Goal: Information Seeking & Learning: Learn about a topic

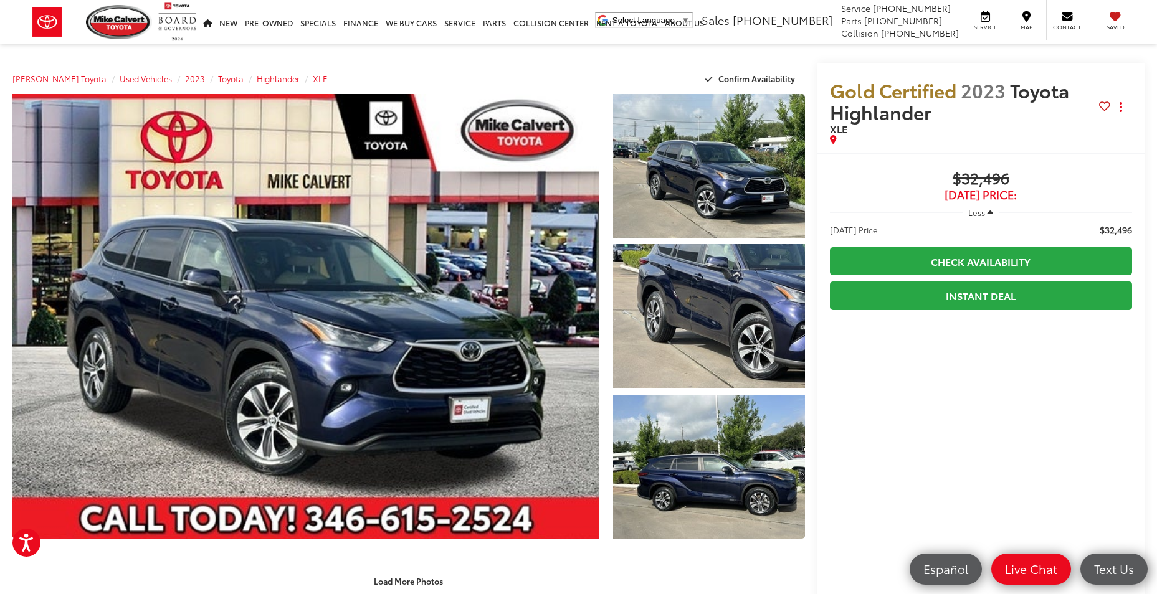
drag, startPoint x: 76, startPoint y: 55, endPoint x: 73, endPoint y: 47, distance: 8.7
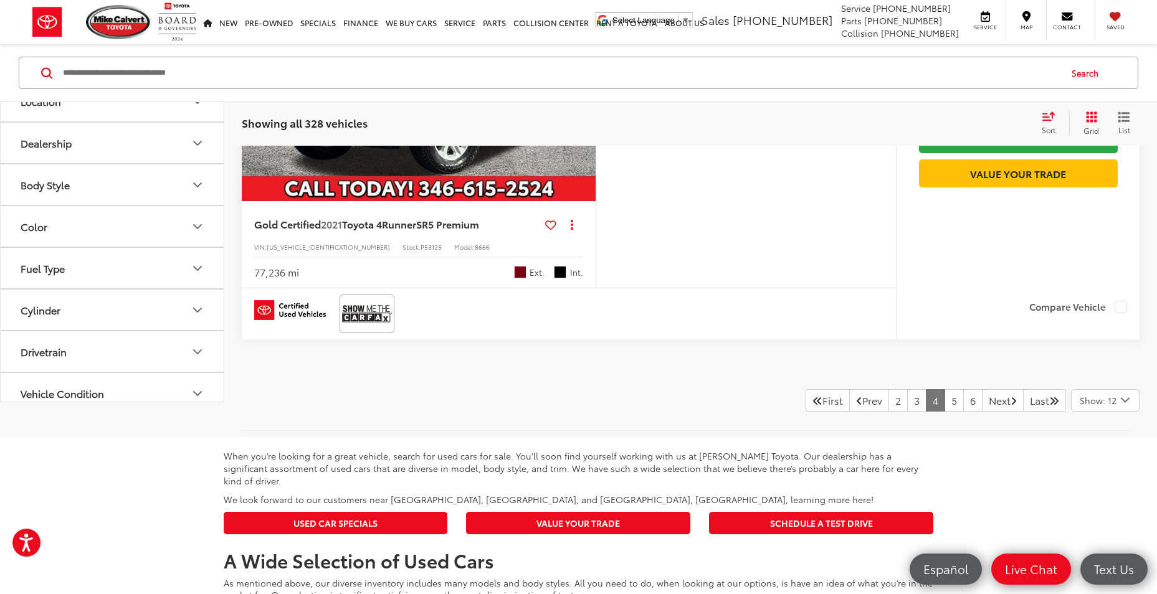
scroll to position [4948, 0]
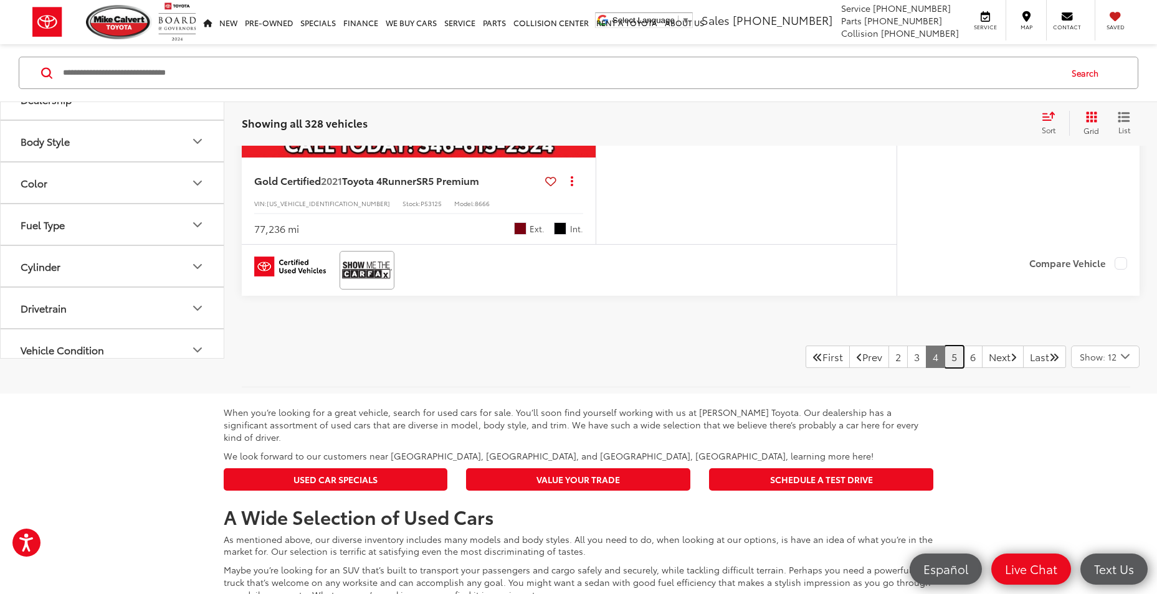
click at [945, 368] on link "5" at bounding box center [954, 357] width 19 height 22
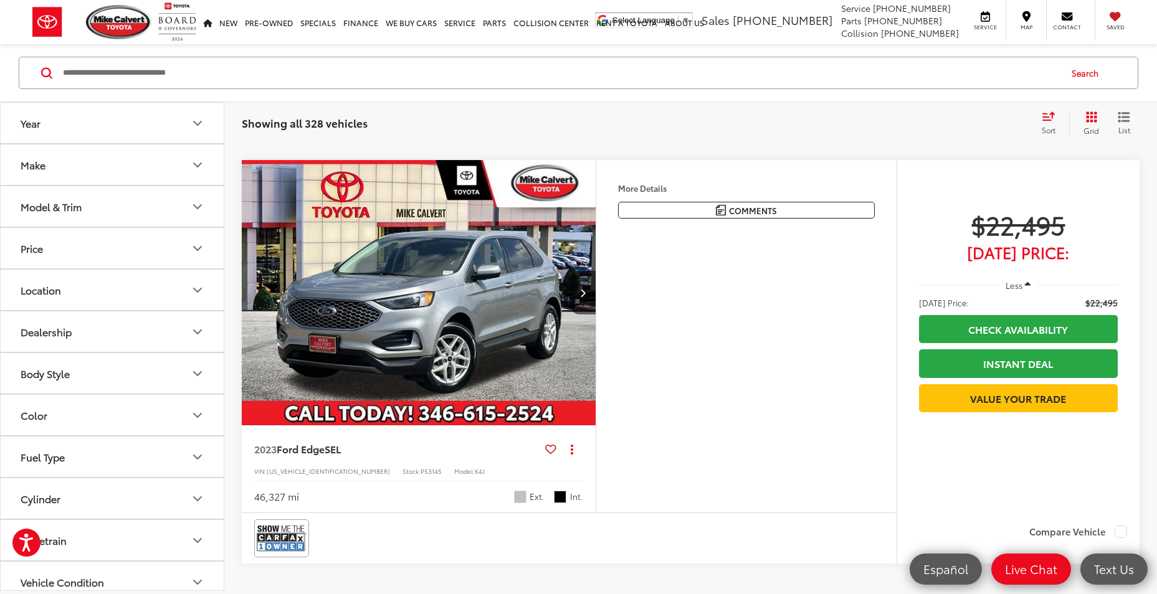
scroll to position [4798, 0]
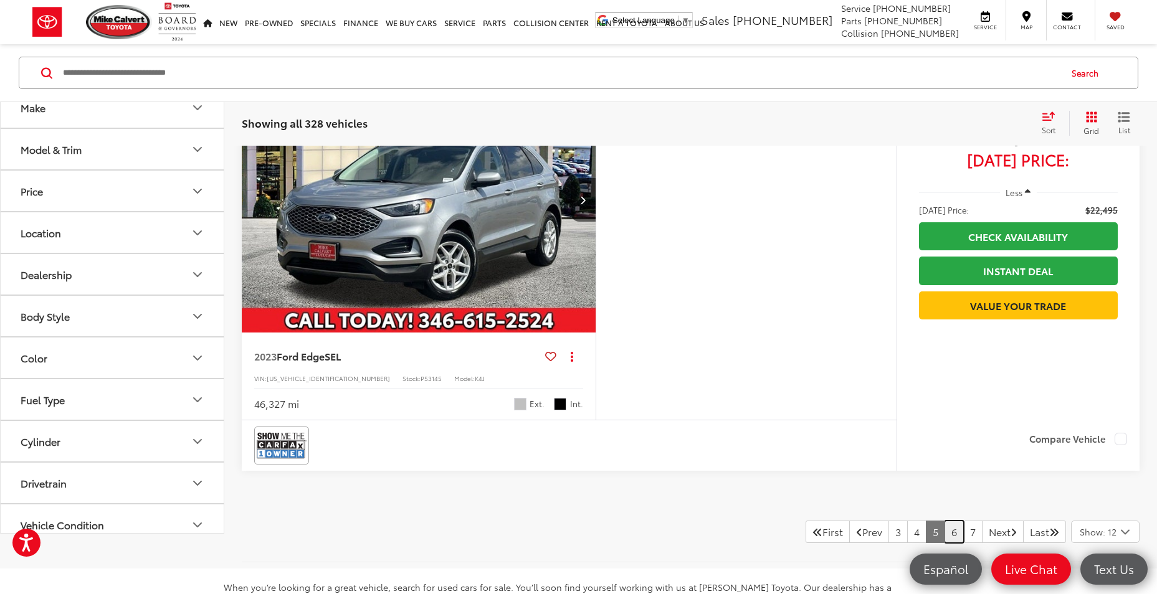
click at [945, 527] on link "6" at bounding box center [954, 532] width 19 height 22
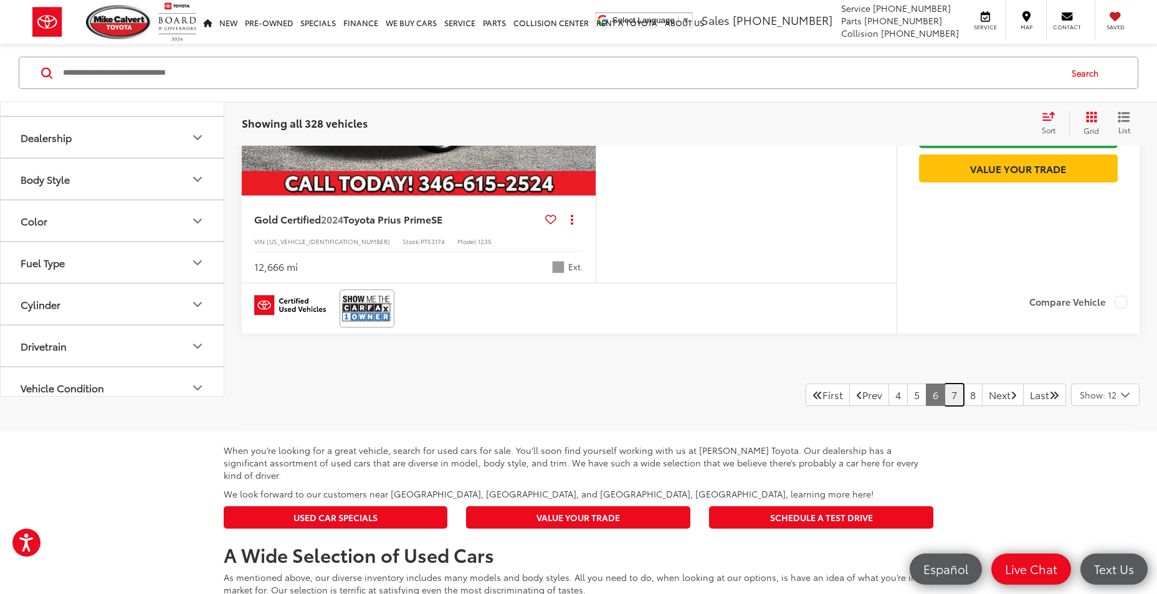
scroll to position [4923, 0]
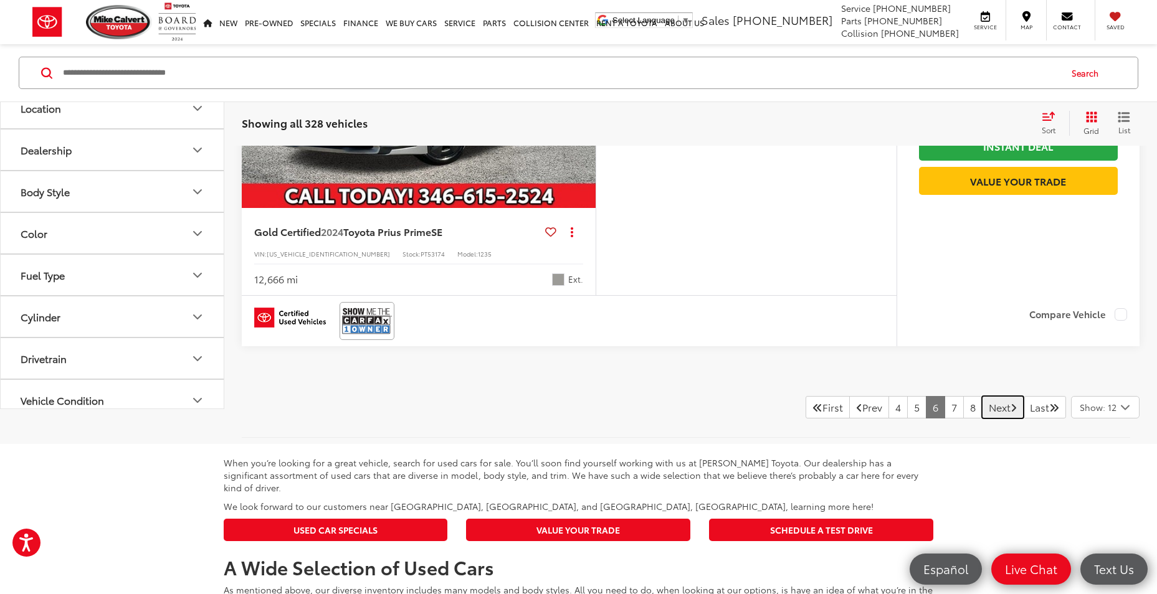
click at [994, 411] on link "Next" at bounding box center [1003, 407] width 42 height 22
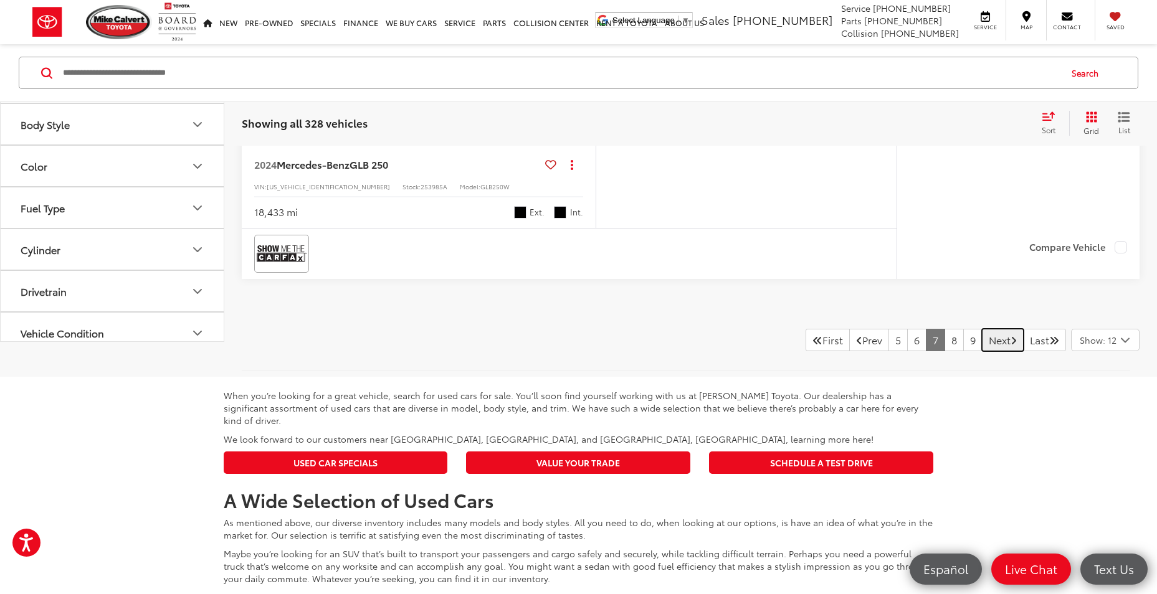
scroll to position [4985, 0]
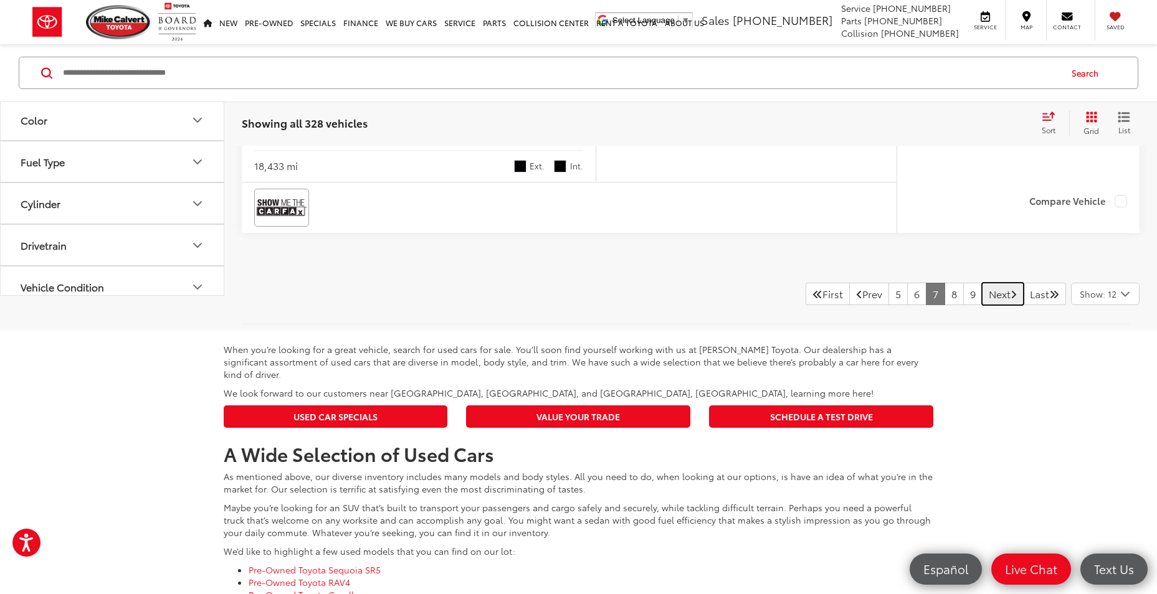
click at [994, 293] on link "Next" at bounding box center [1003, 294] width 42 height 22
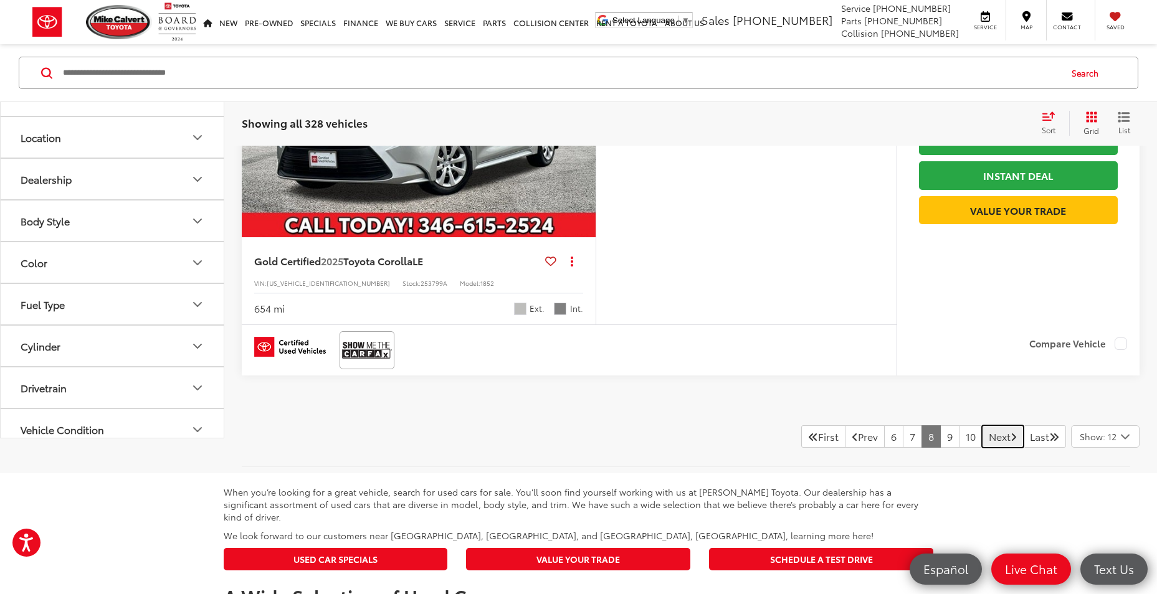
scroll to position [4985, 0]
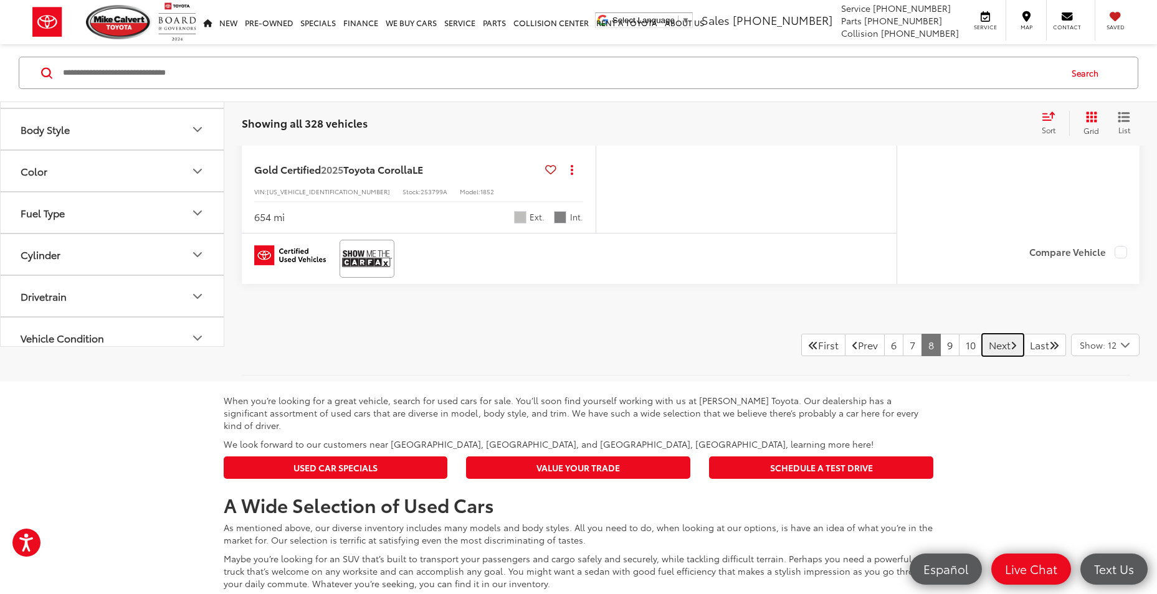
click at [986, 342] on link "Next" at bounding box center [1003, 345] width 42 height 22
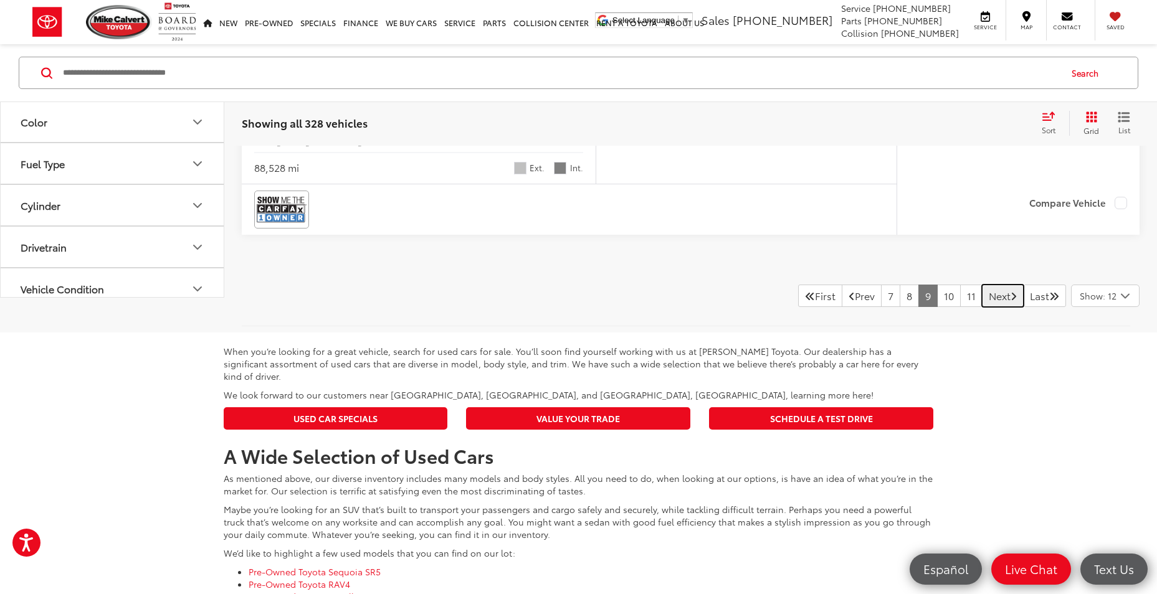
scroll to position [5047, 0]
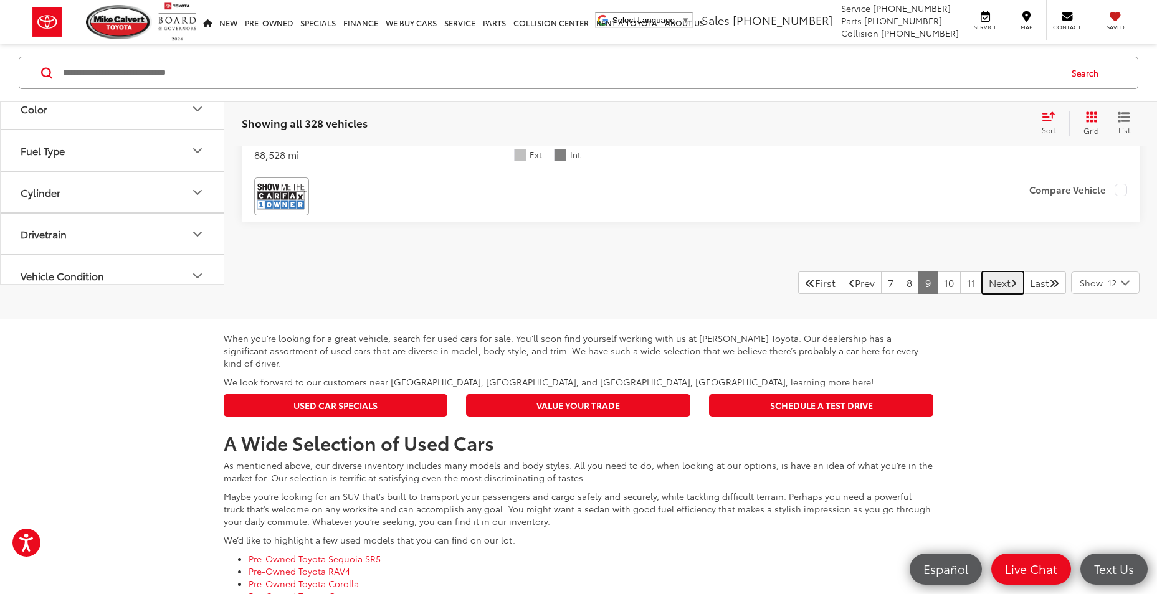
click at [982, 287] on link "Next" at bounding box center [1003, 283] width 42 height 22
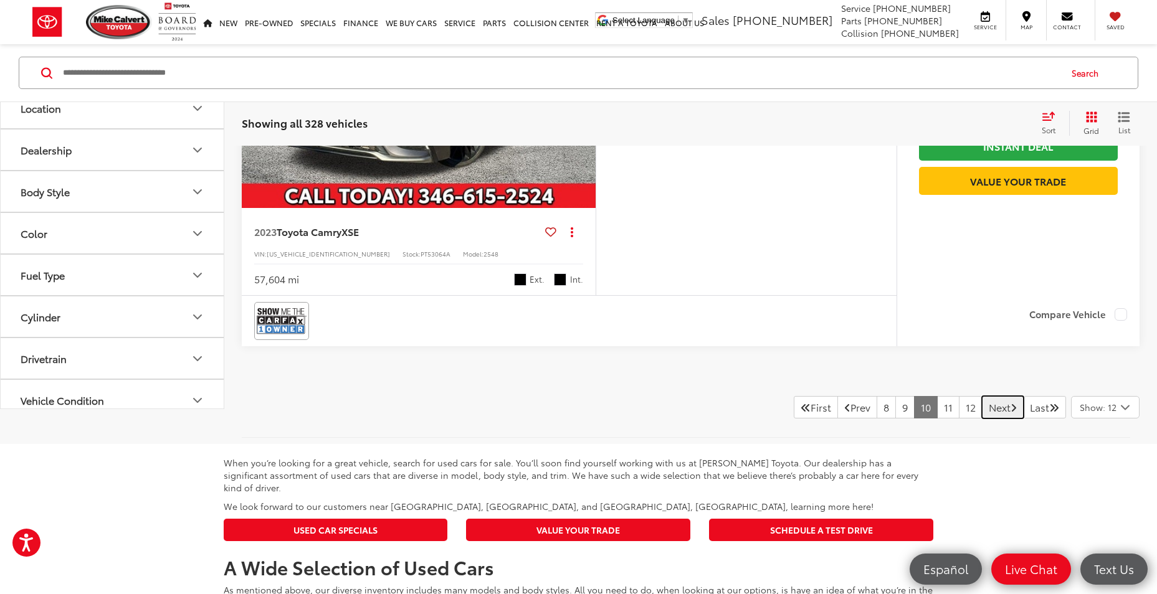
scroll to position [4985, 0]
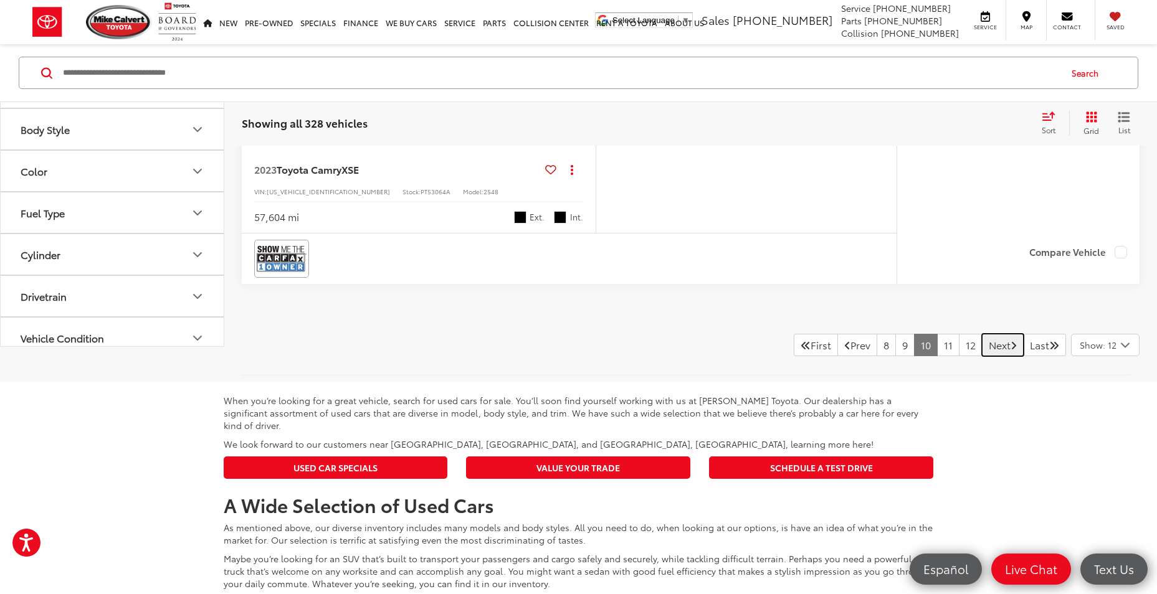
click at [982, 351] on link "Next" at bounding box center [1003, 345] width 42 height 22
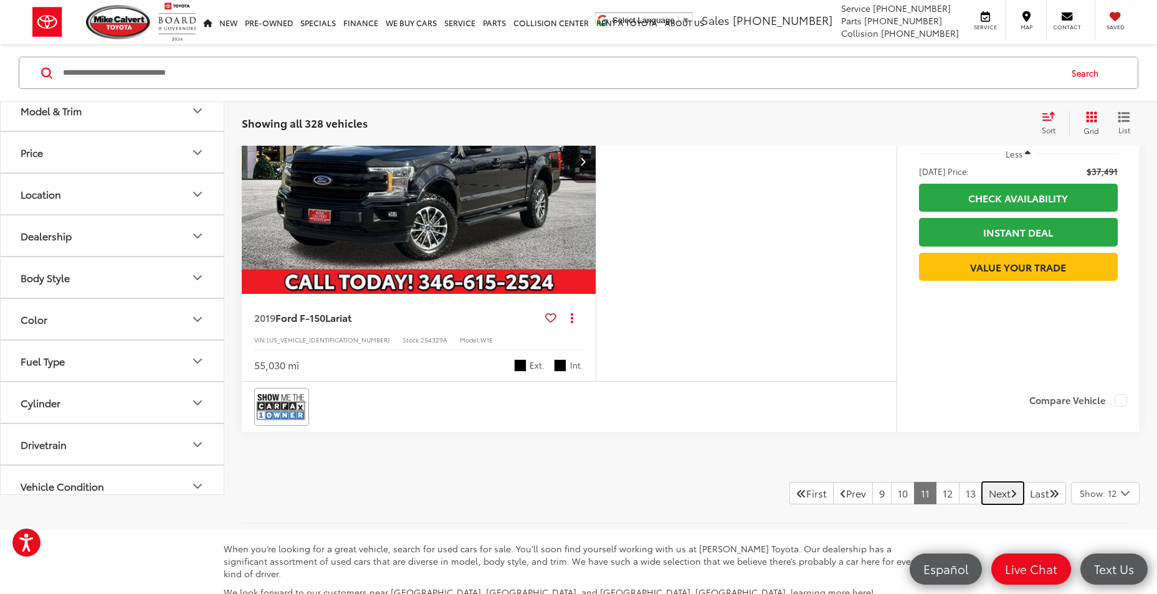
scroll to position [4860, 0]
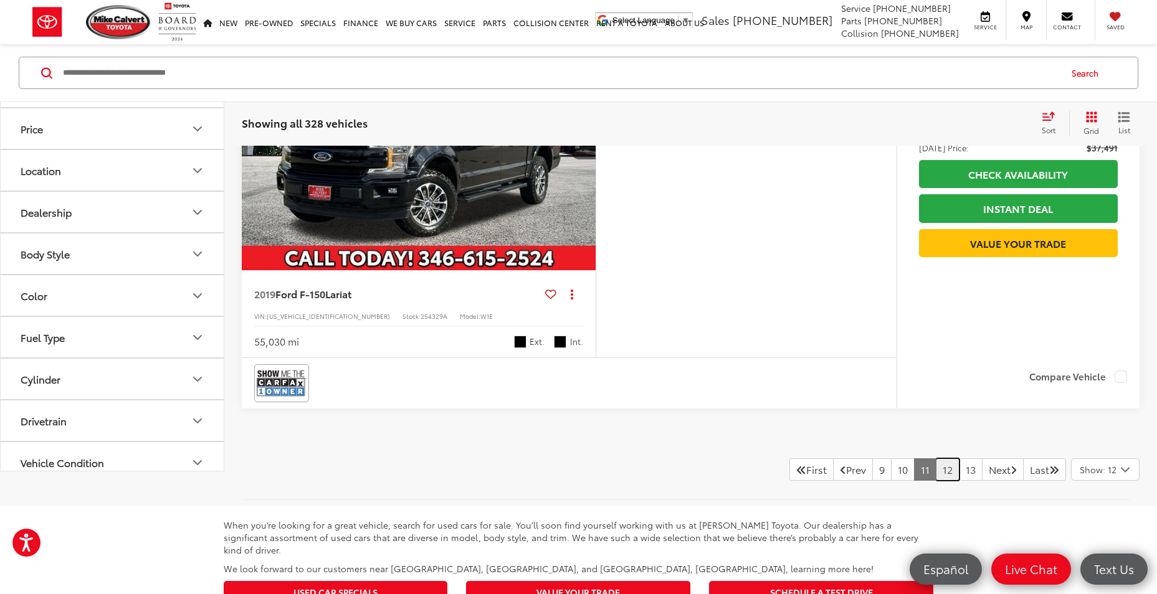
click at [936, 479] on link "12" at bounding box center [948, 470] width 24 height 22
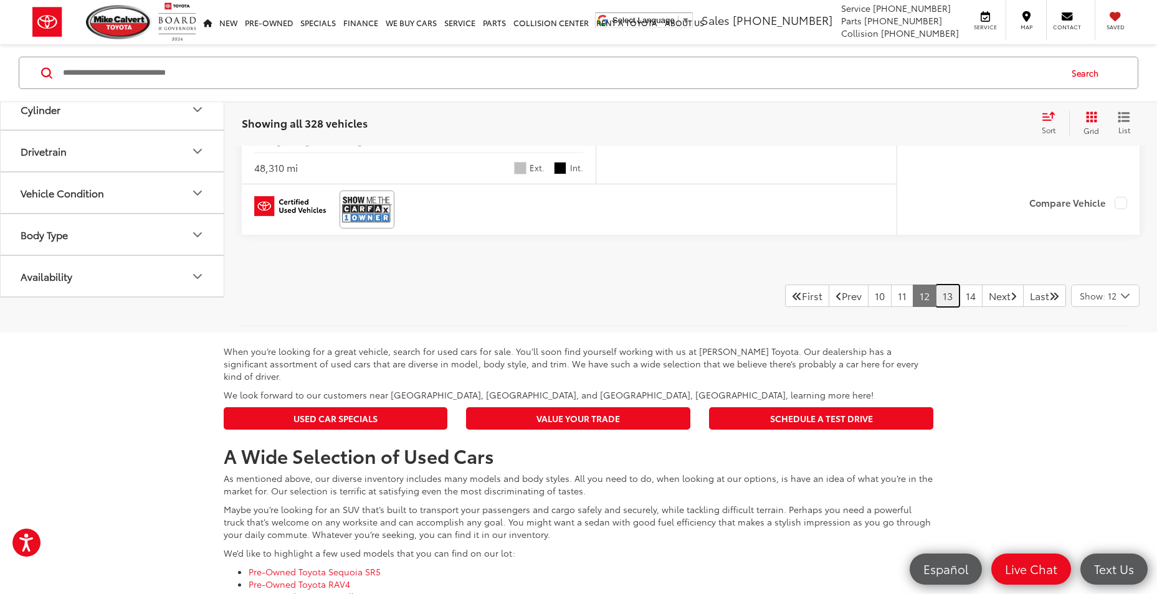
scroll to position [4860, 0]
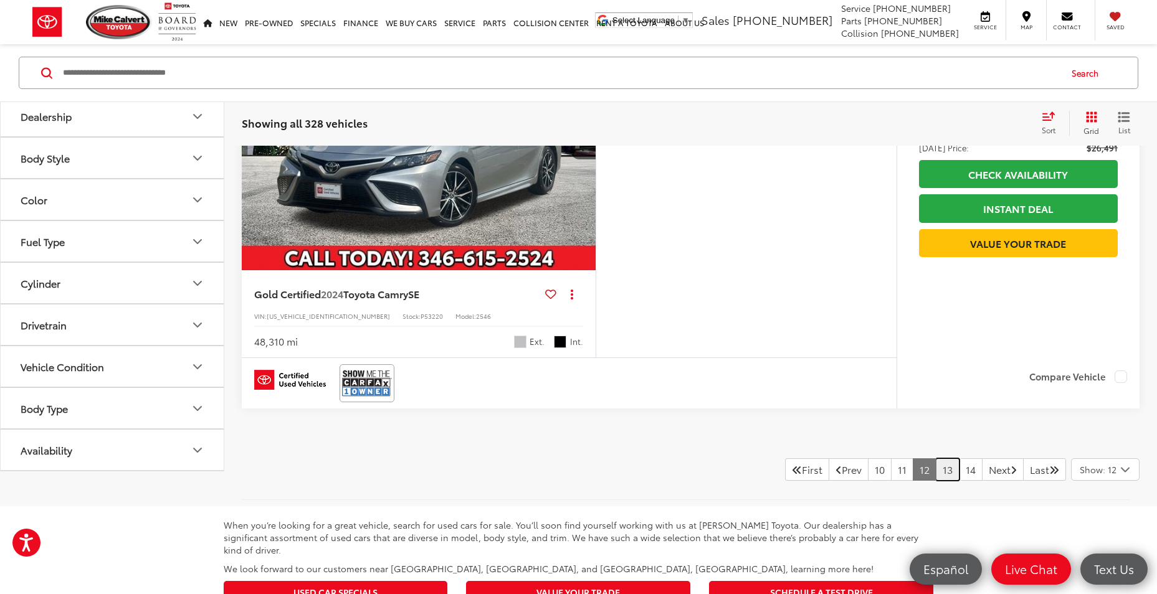
click at [936, 467] on link "13" at bounding box center [948, 470] width 24 height 22
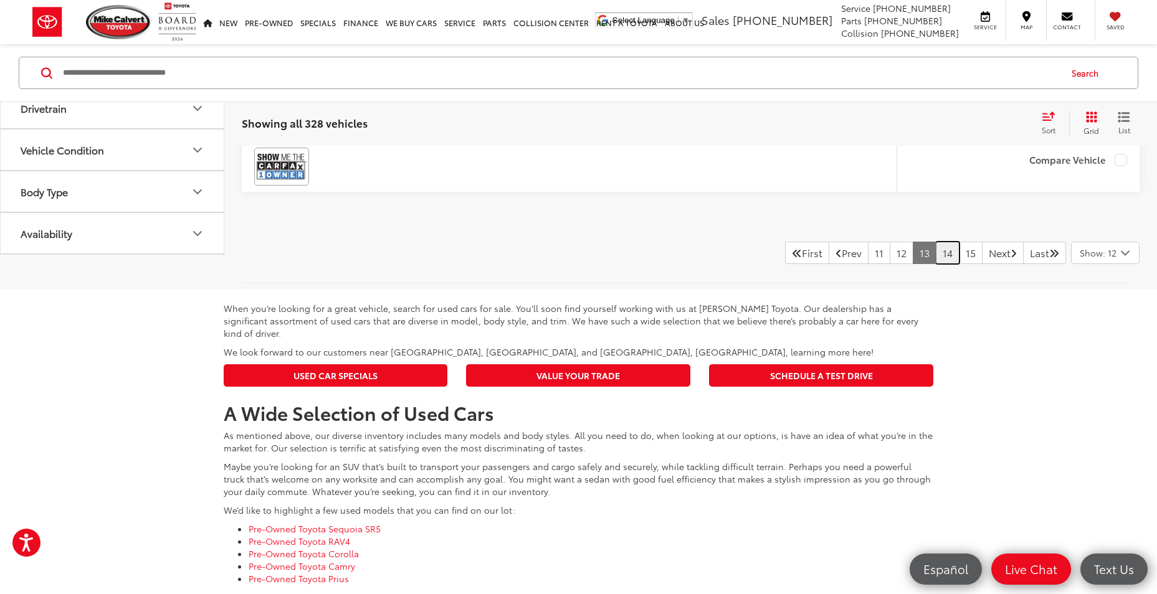
scroll to position [5110, 0]
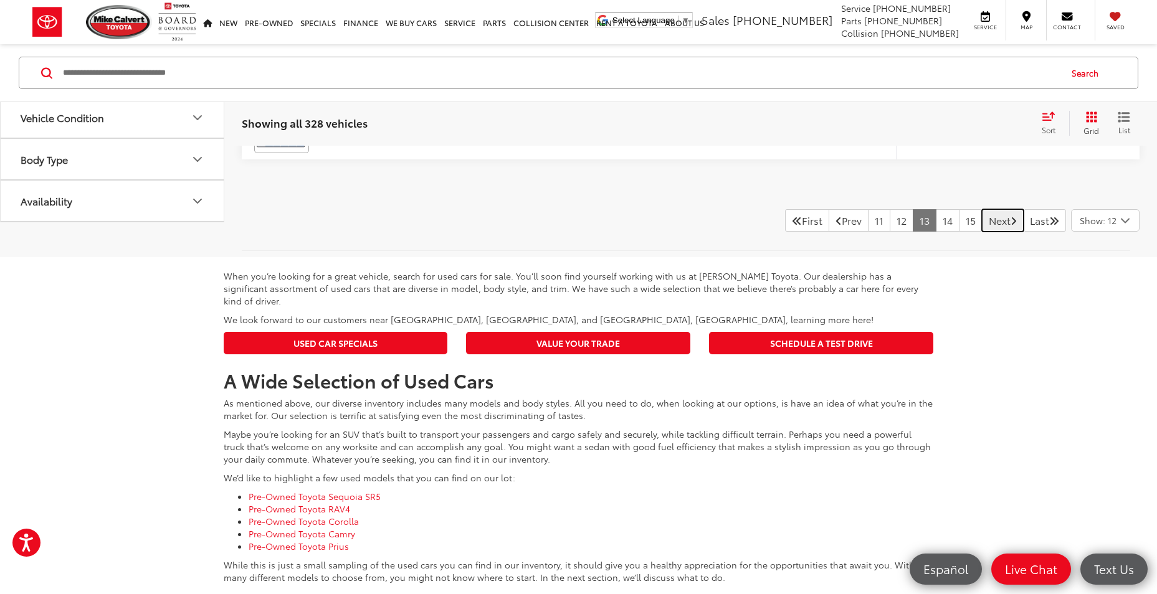
click at [988, 221] on link "Next" at bounding box center [1003, 220] width 42 height 22
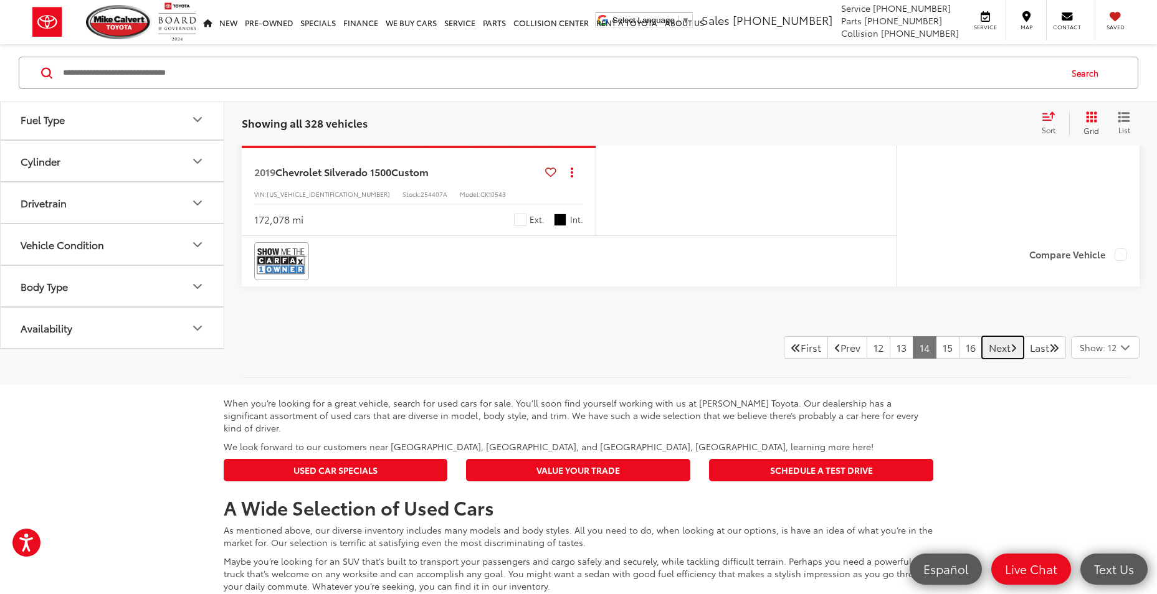
scroll to position [4985, 0]
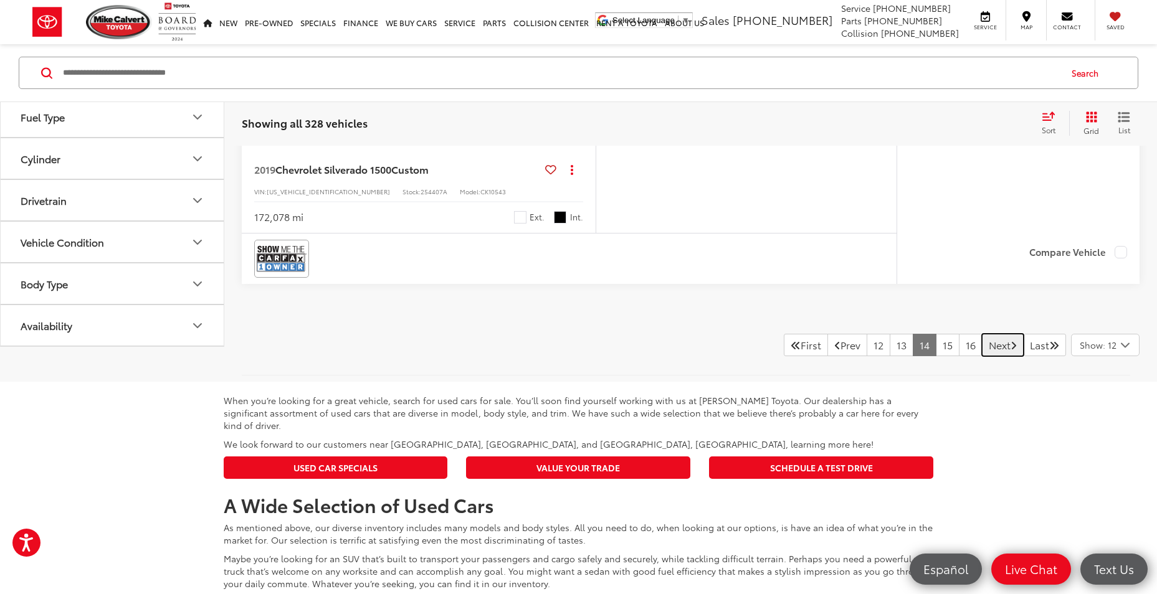
click at [999, 346] on link "Next" at bounding box center [1003, 345] width 42 height 22
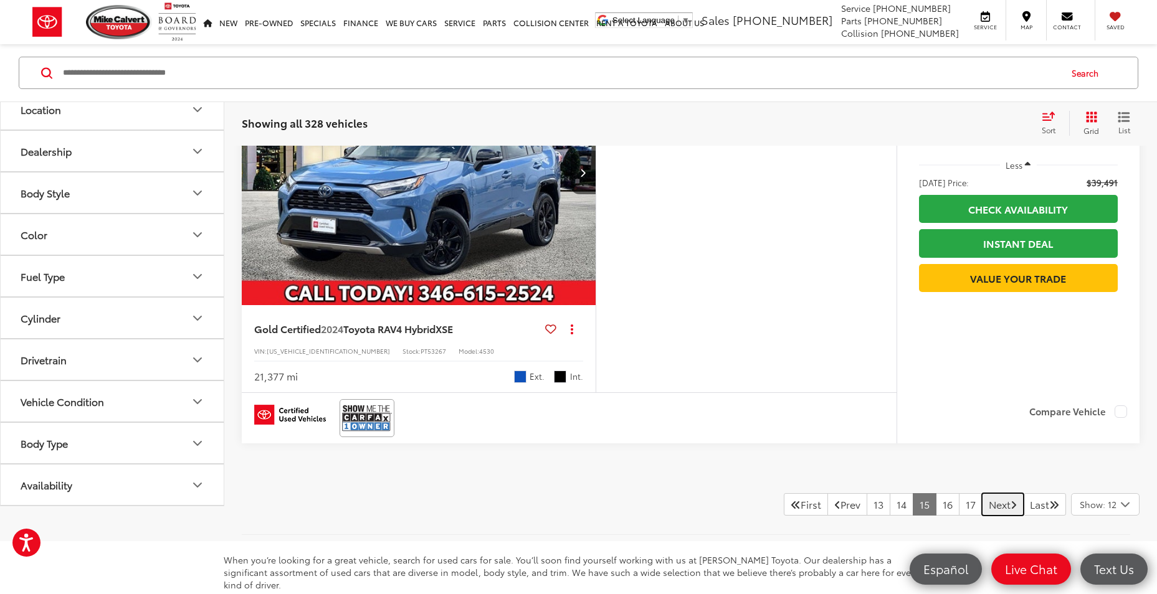
scroll to position [4923, 0]
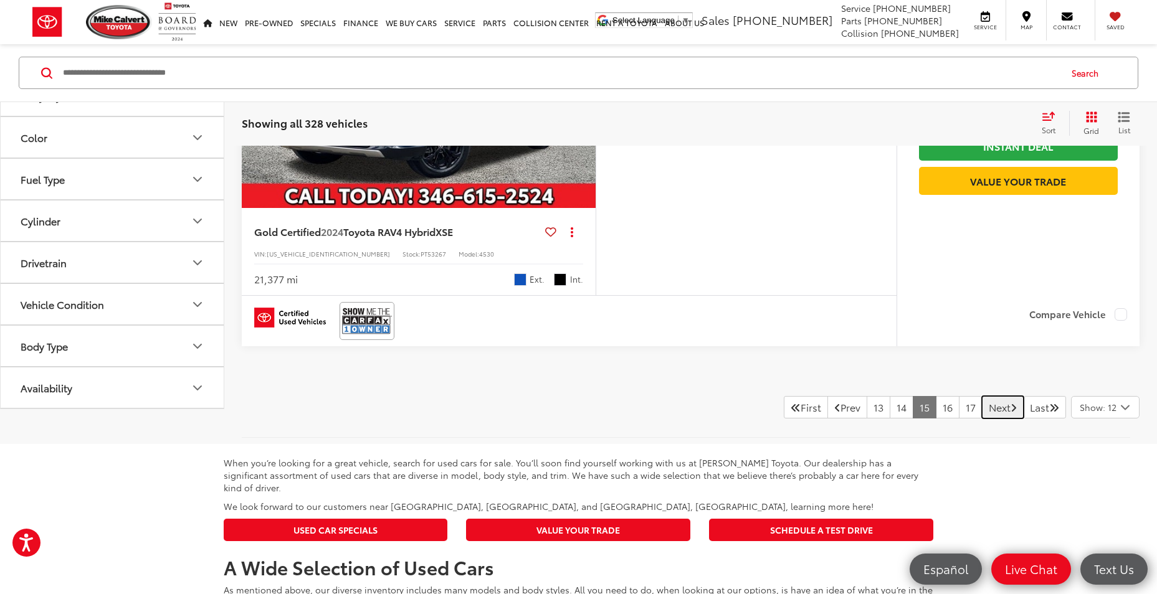
click at [984, 415] on link "Next" at bounding box center [1003, 407] width 42 height 22
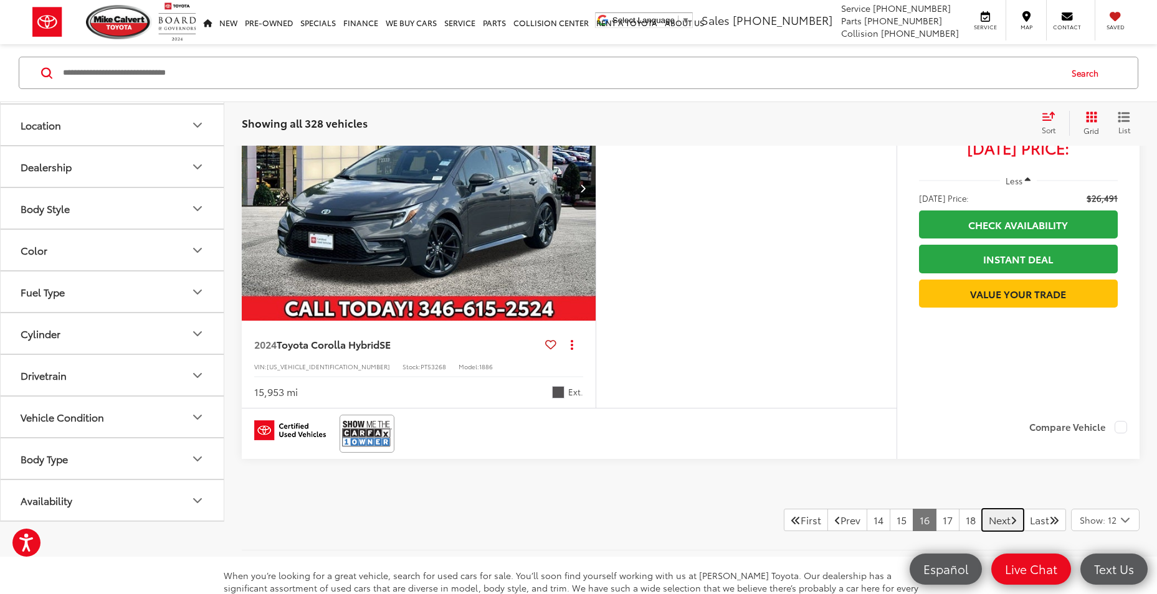
scroll to position [4923, 0]
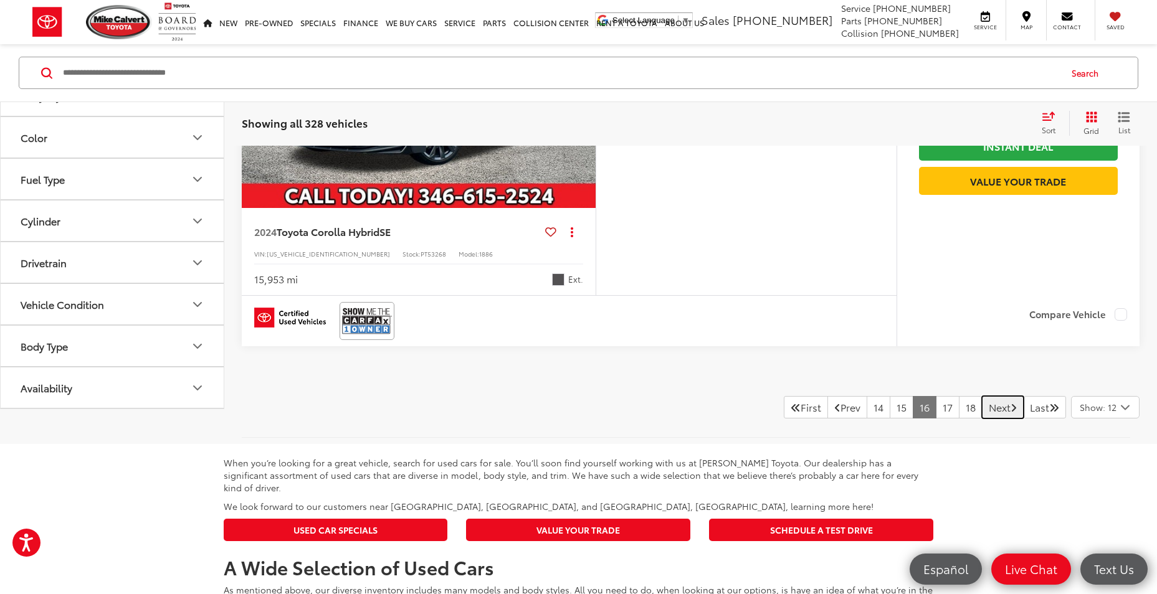
click at [991, 408] on link "Next" at bounding box center [1003, 407] width 42 height 22
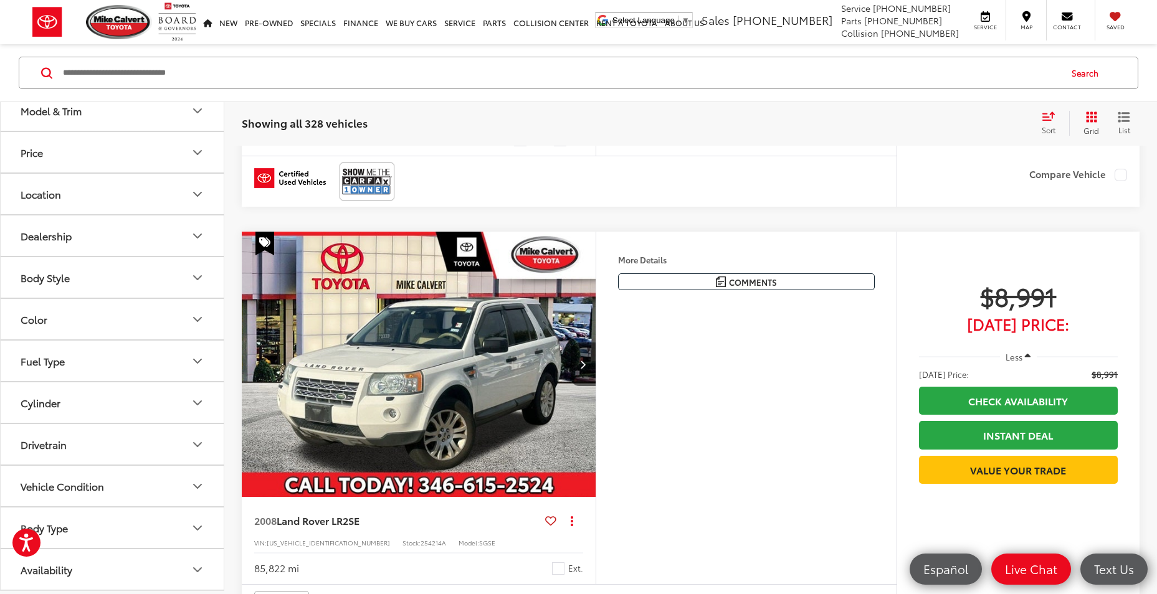
scroll to position [4673, 0]
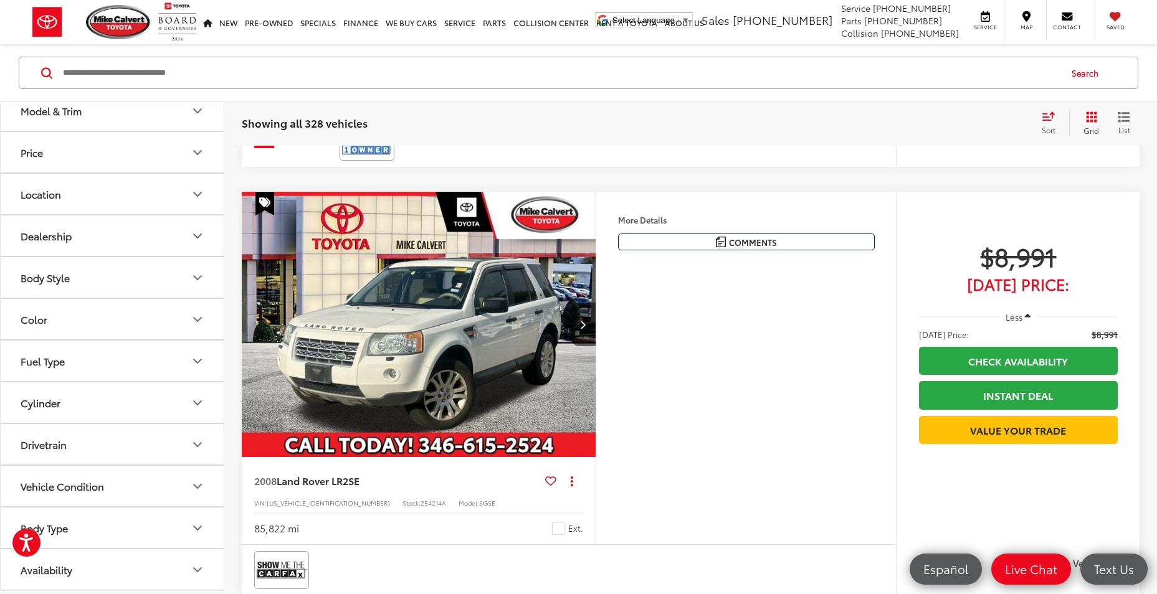
click at [555, 373] on img "2008 Land Rover LR2 SE 0" at bounding box center [419, 325] width 356 height 267
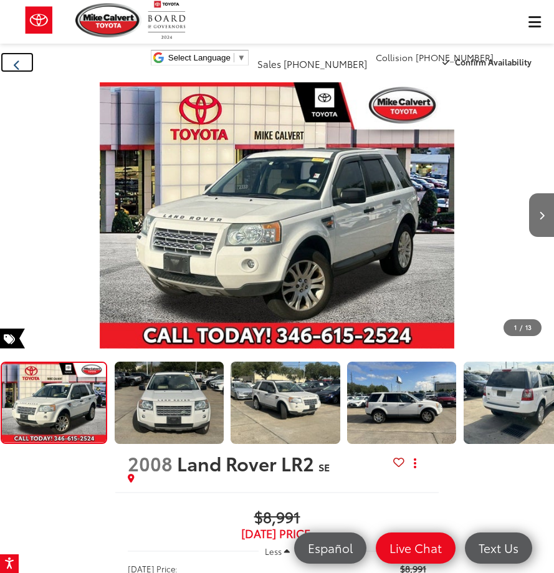
click at [17, 62] on icon "Back" at bounding box center [17, 65] width 7 height 11
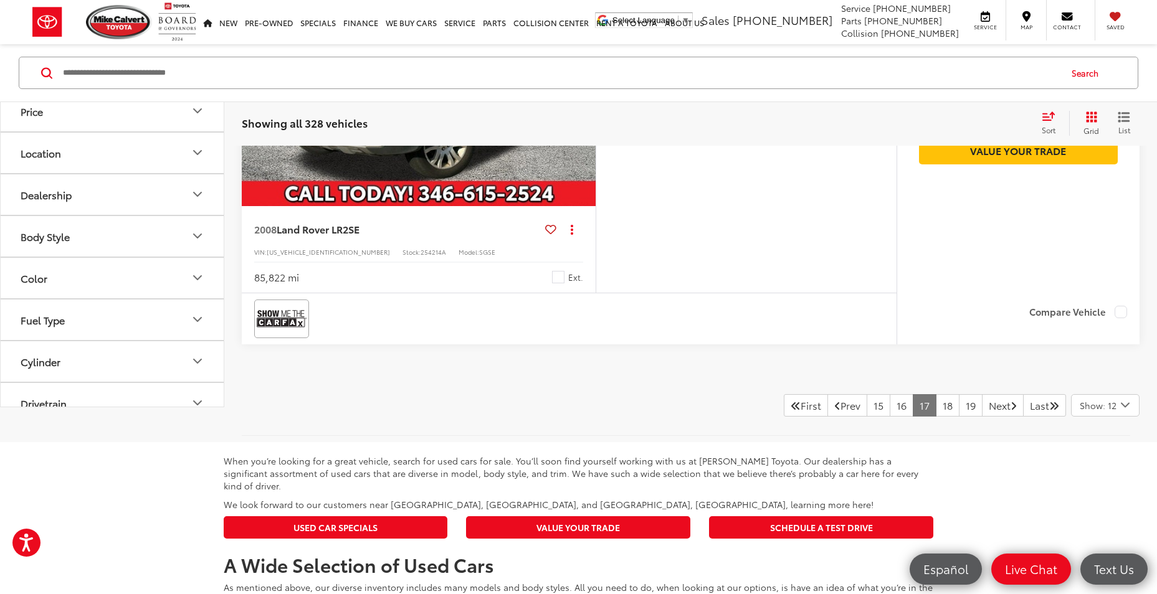
scroll to position [4901, 0]
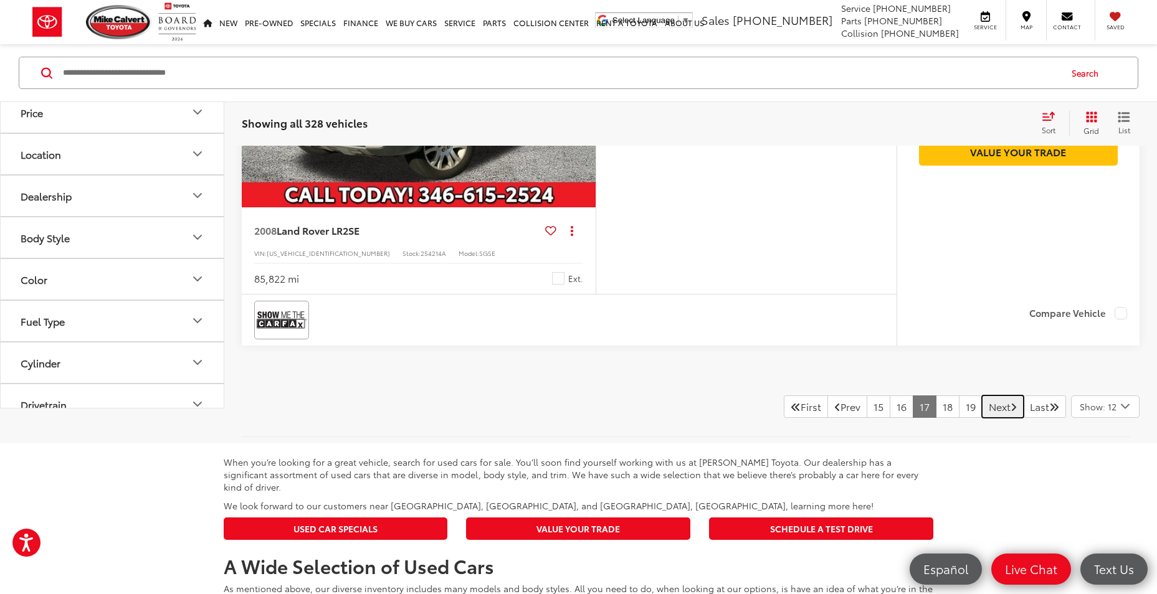
click at [553, 418] on link "Next" at bounding box center [1003, 407] width 42 height 22
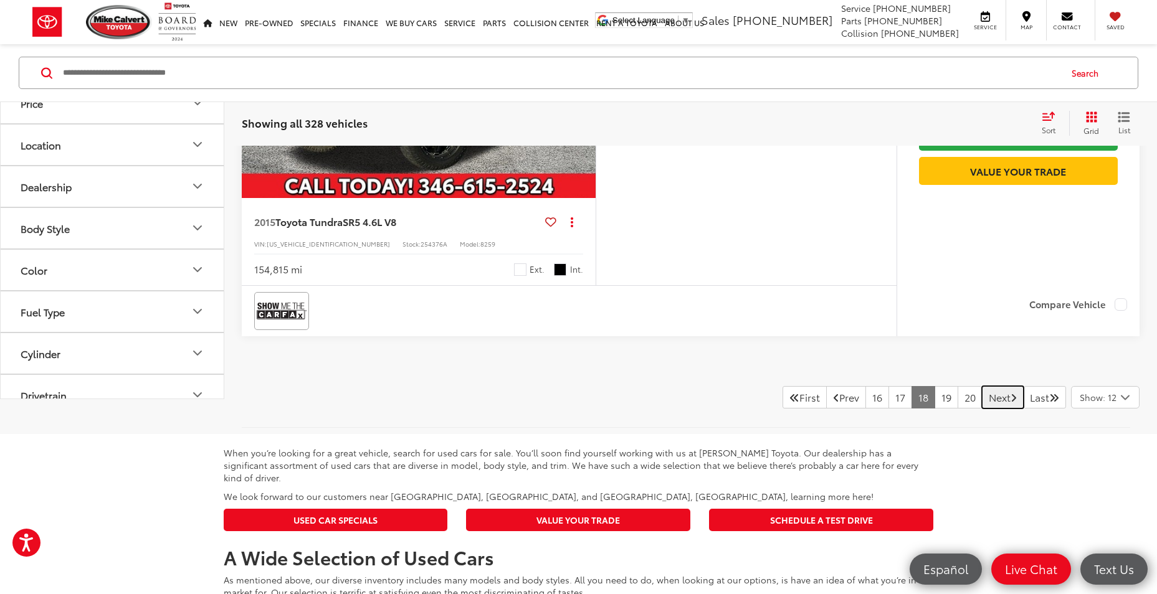
scroll to position [4860, 0]
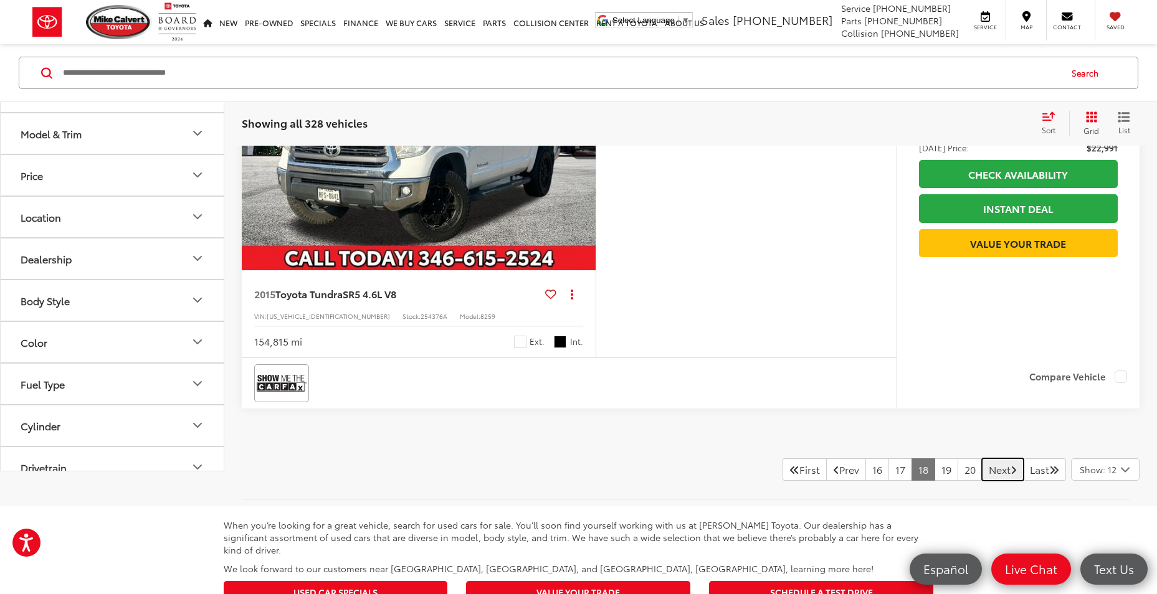
click at [553, 467] on link "Next" at bounding box center [1003, 470] width 42 height 22
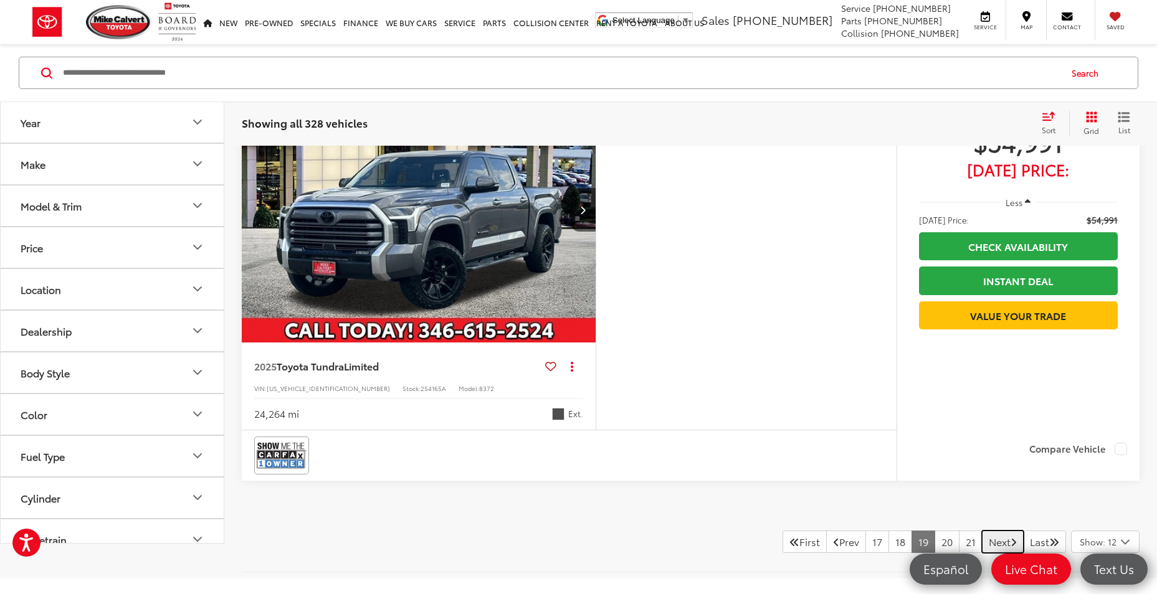
scroll to position [4860, 0]
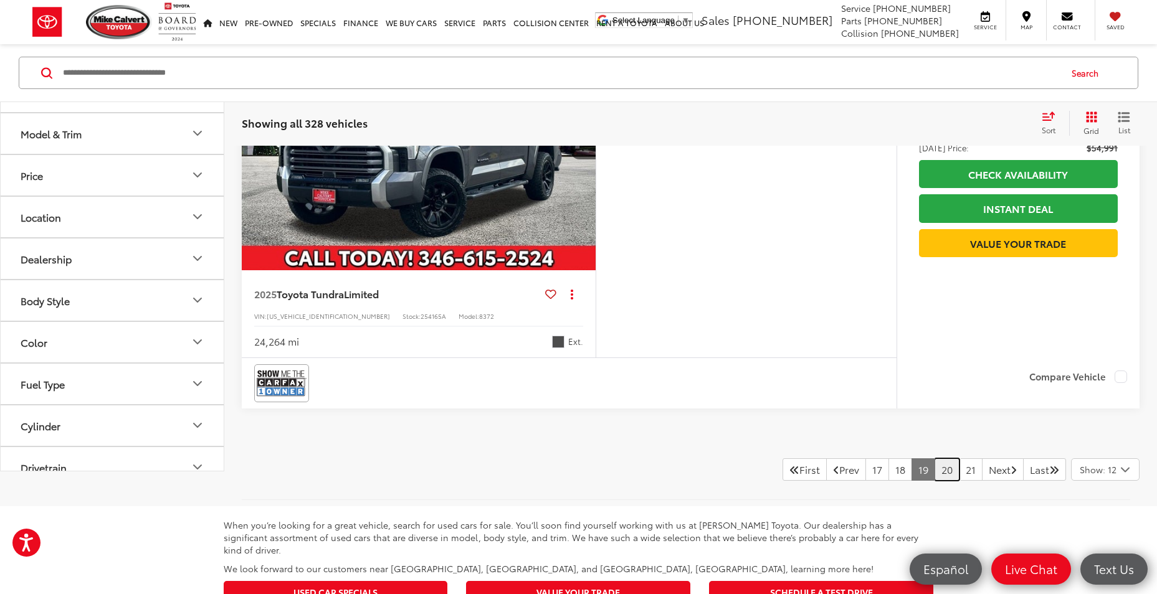
click at [553, 472] on link "20" at bounding box center [947, 470] width 25 height 22
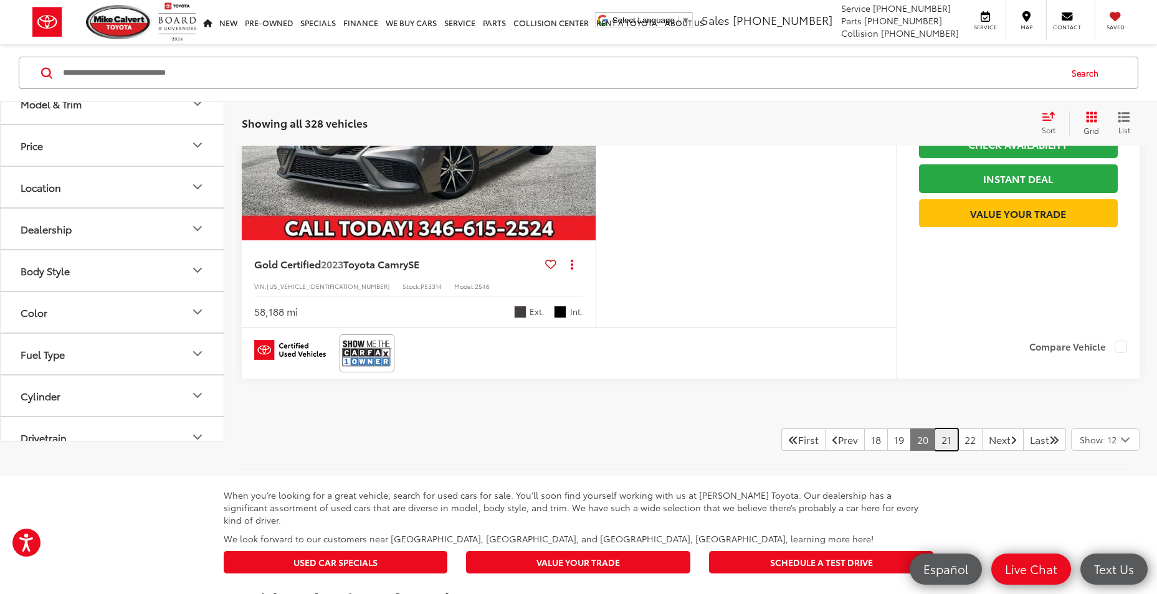
scroll to position [4985, 0]
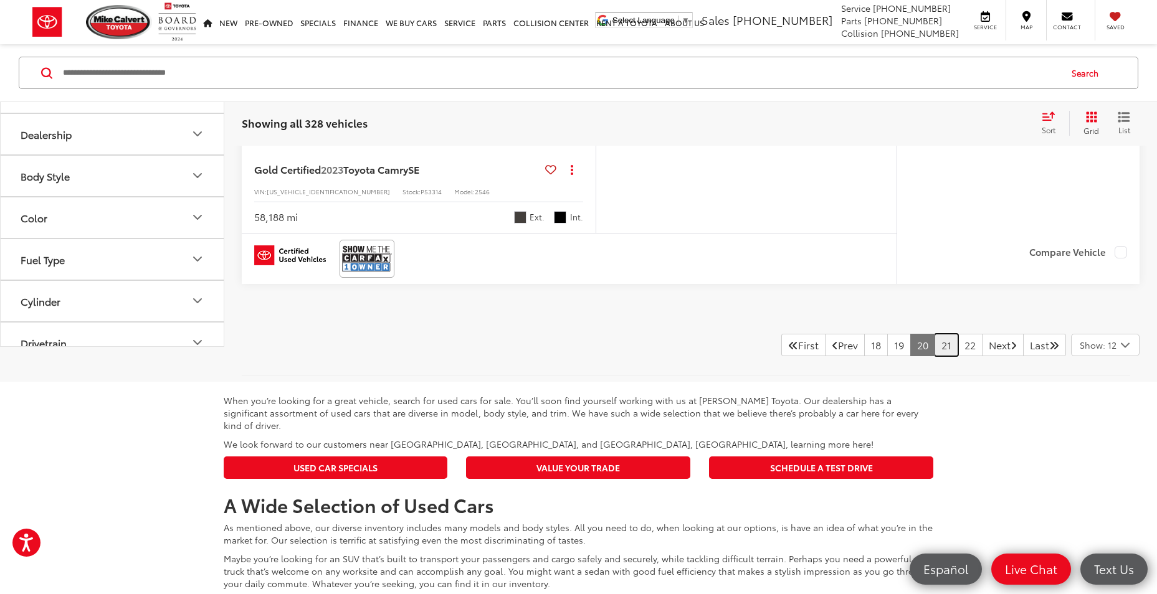
click at [553, 351] on link "21" at bounding box center [947, 345] width 24 height 22
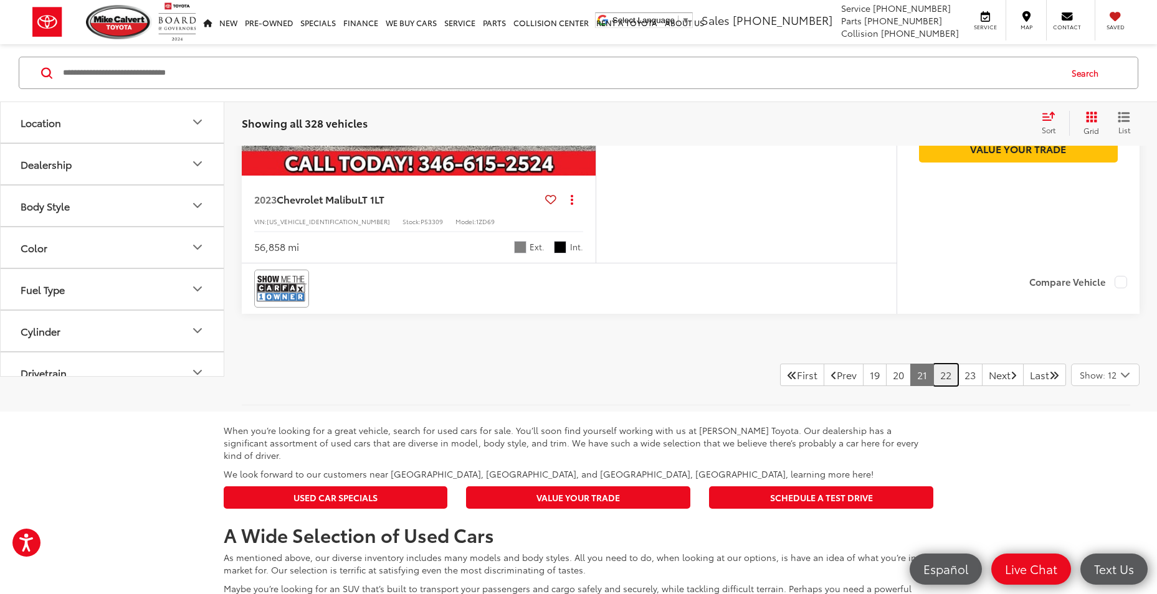
scroll to position [4985, 0]
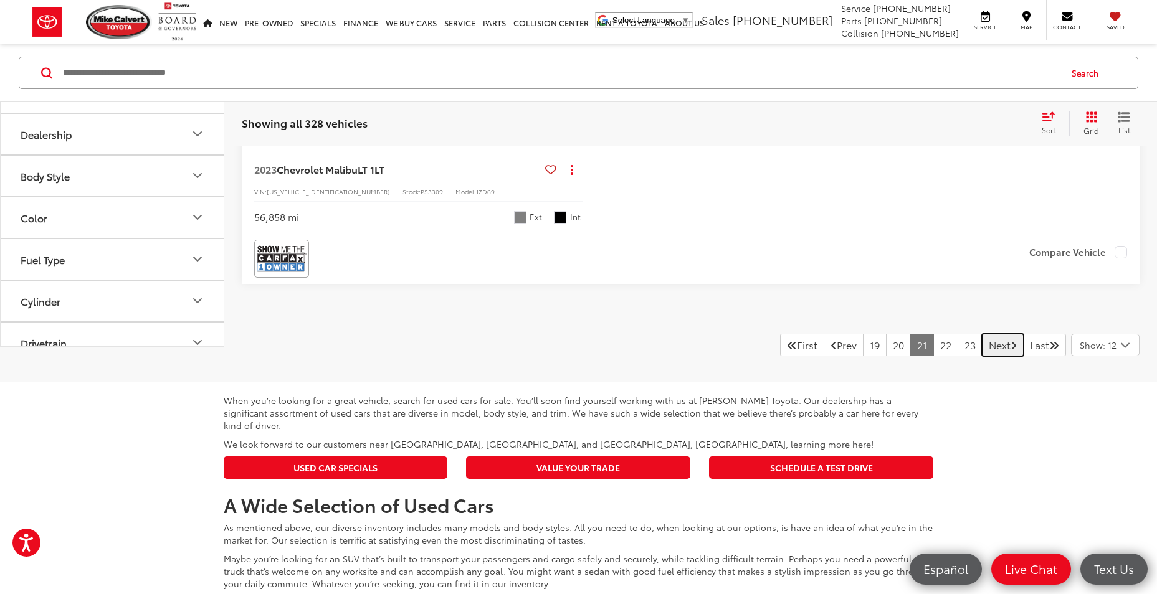
click at [553, 343] on link "Next" at bounding box center [1003, 345] width 42 height 22
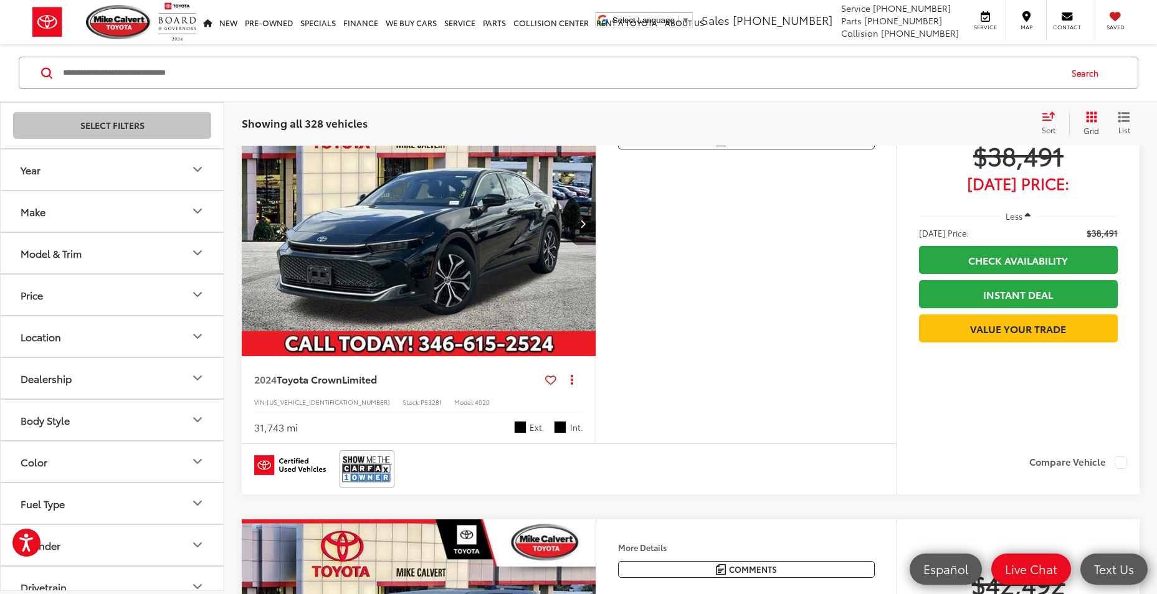
scroll to position [2555, 0]
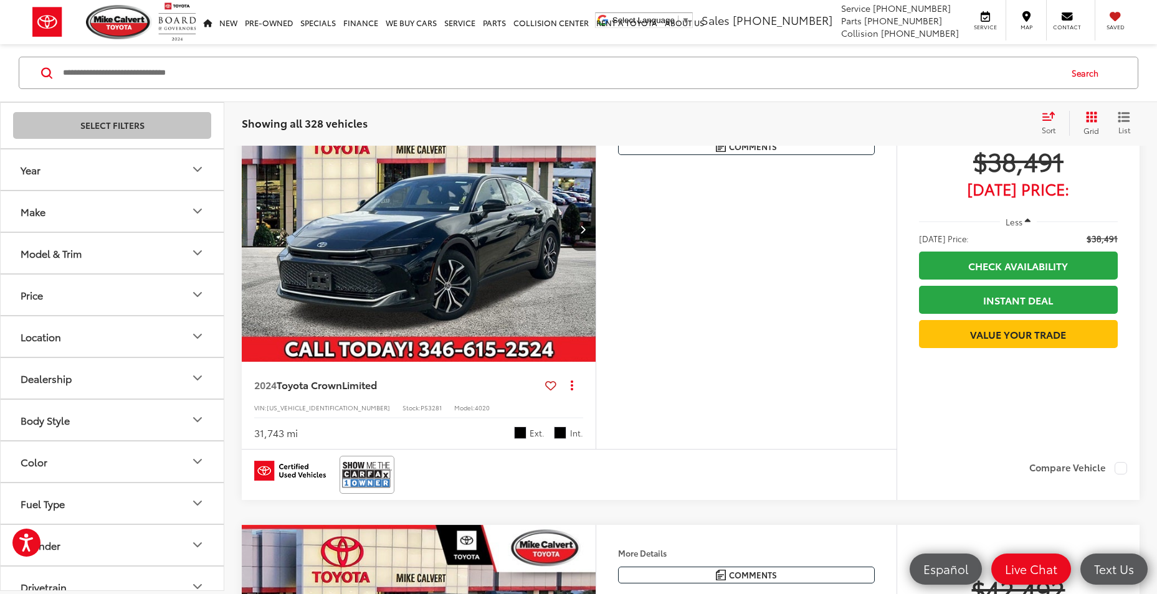
click at [457, 311] on img "2024 Toyota Crown Limited 0" at bounding box center [419, 230] width 356 height 267
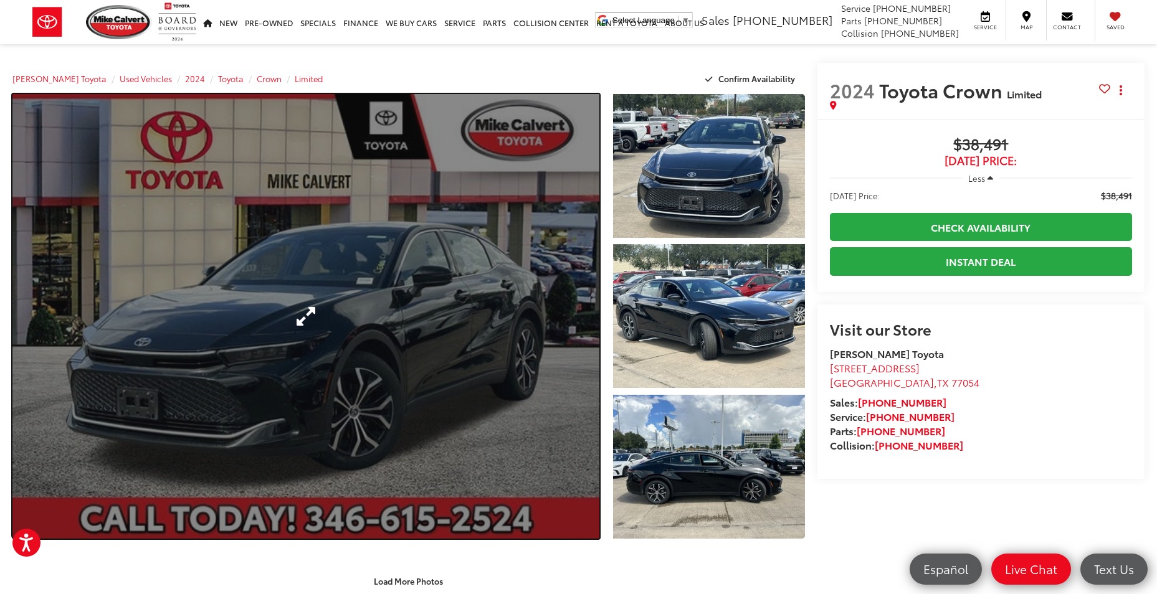
click at [540, 298] on link "Expand Photo 0" at bounding box center [305, 316] width 587 height 445
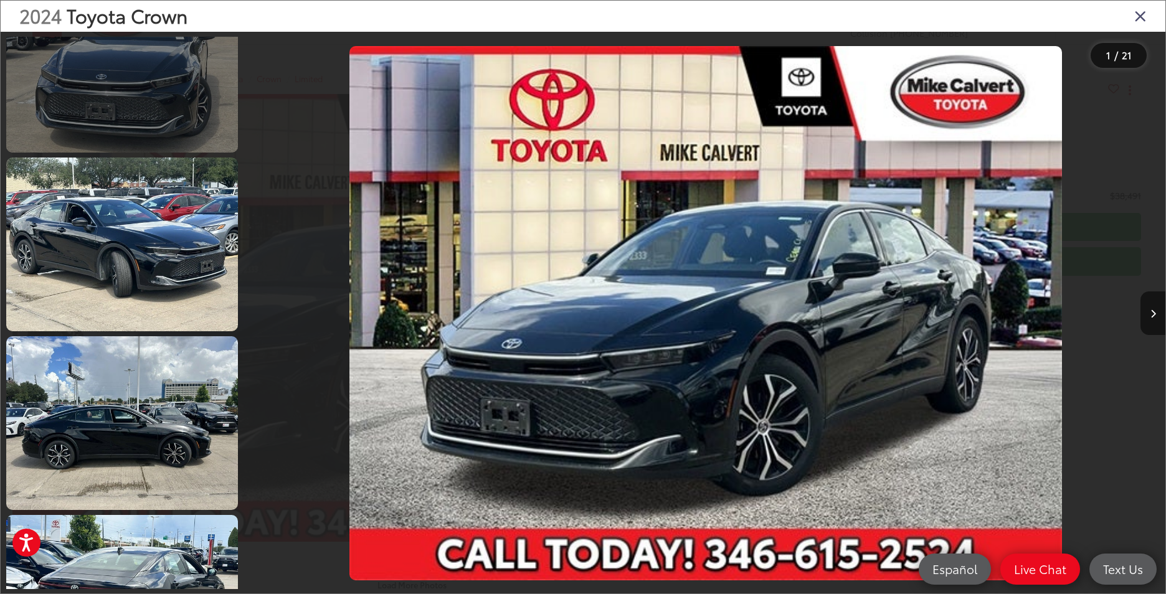
scroll to position [249, 0]
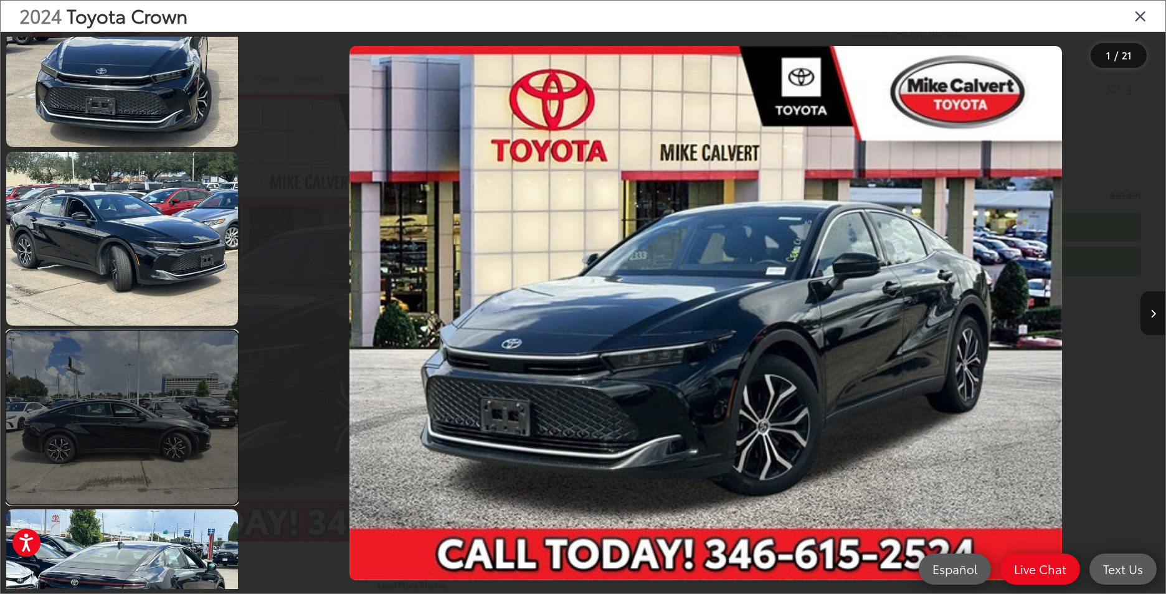
drag, startPoint x: 176, startPoint y: 431, endPoint x: 169, endPoint y: 424, distance: 9.7
click at [176, 432] on link at bounding box center [122, 418] width 232 height 174
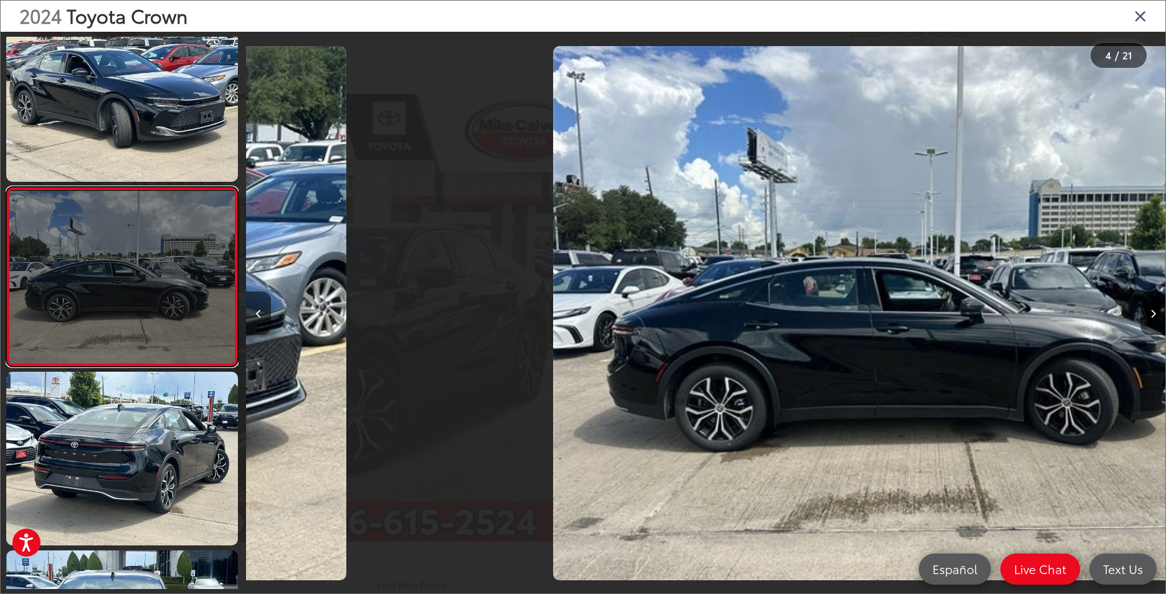
scroll to position [0, 2759]
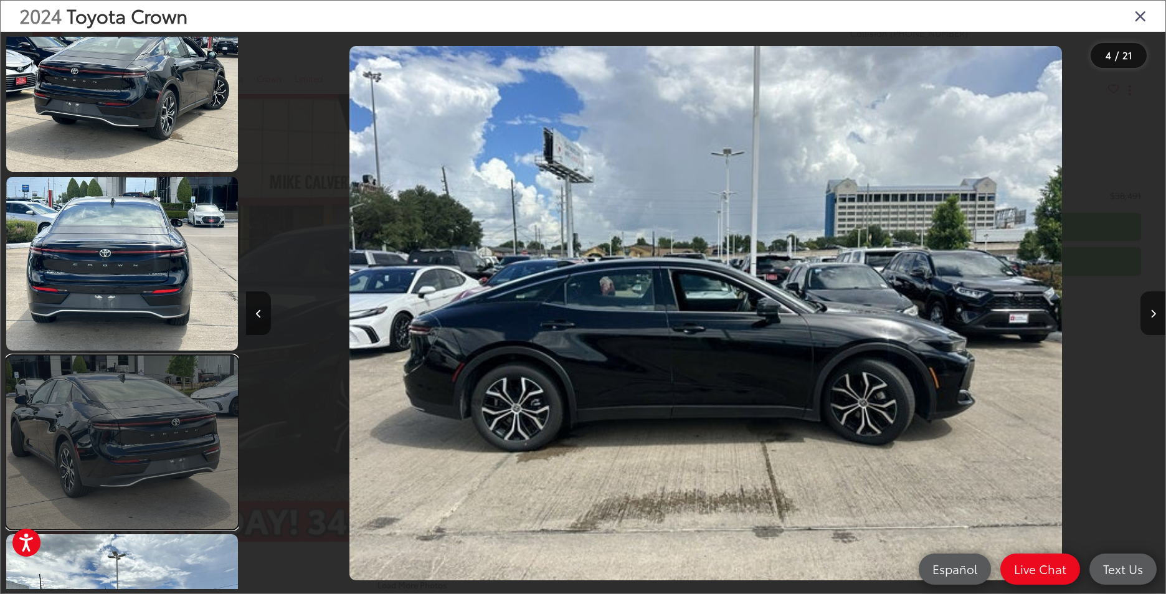
click at [170, 426] on link at bounding box center [122, 443] width 232 height 174
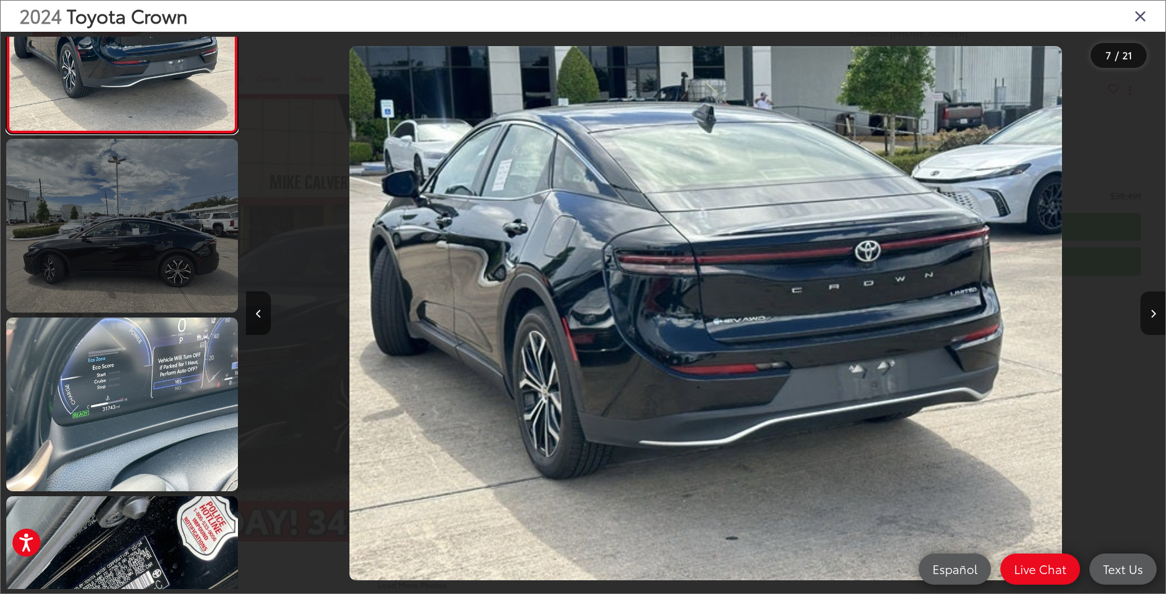
scroll to position [1173, 0]
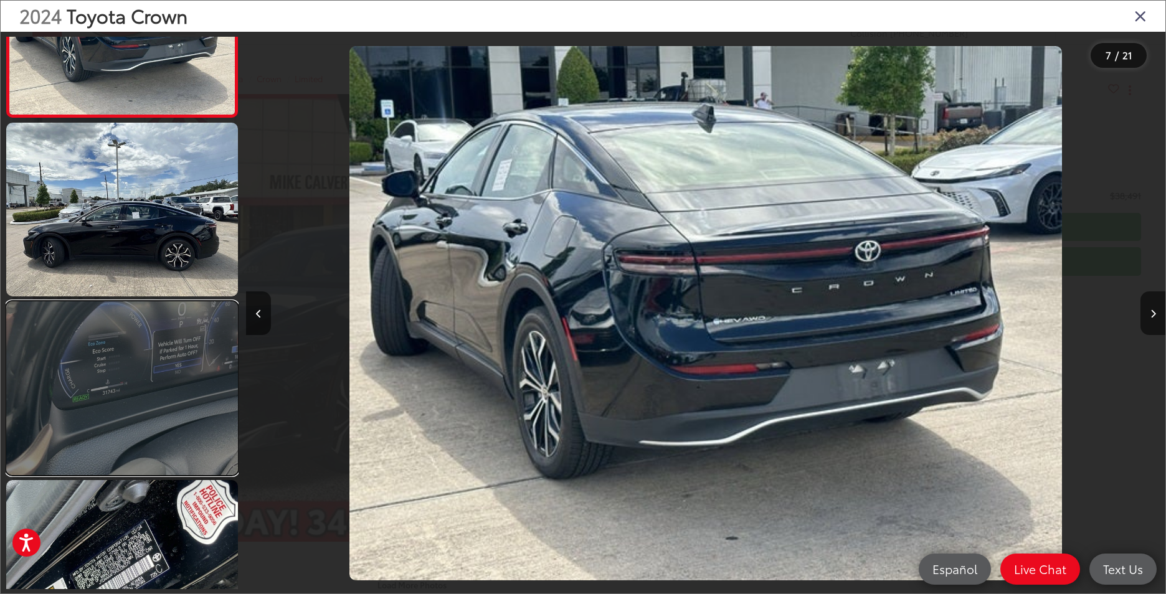
click at [176, 404] on link at bounding box center [122, 389] width 232 height 174
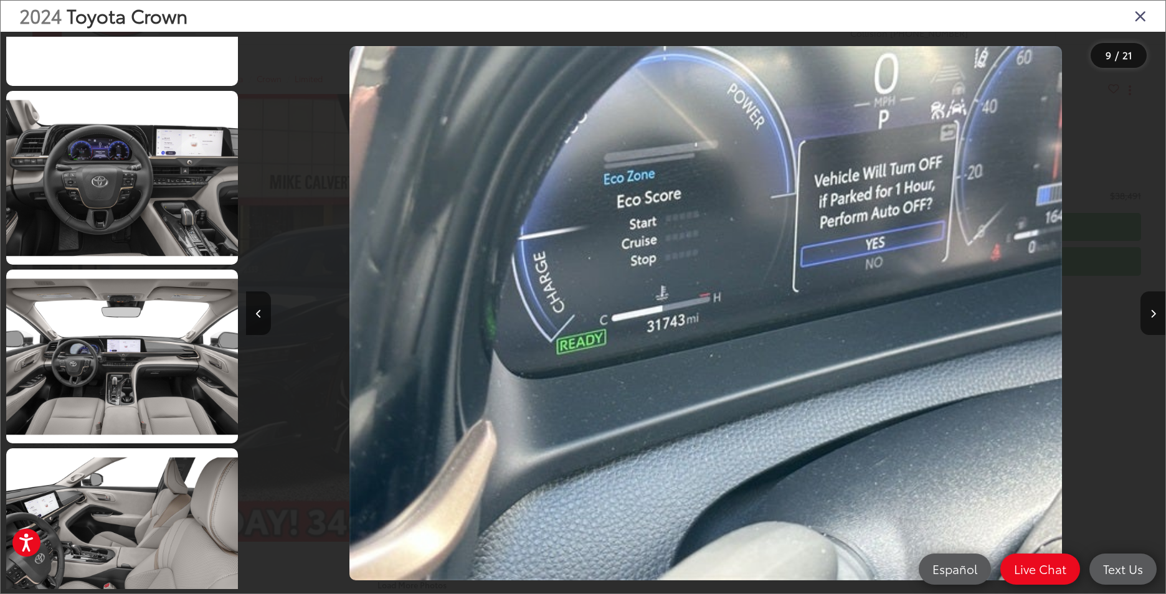
scroll to position [2278, 0]
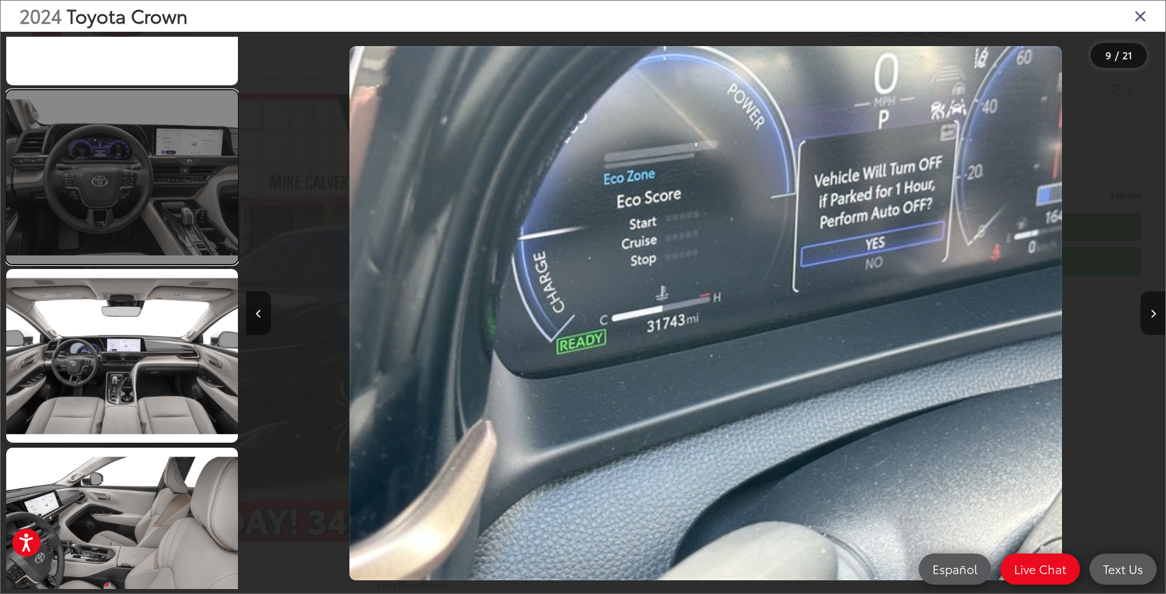
click at [172, 216] on link at bounding box center [122, 177] width 232 height 174
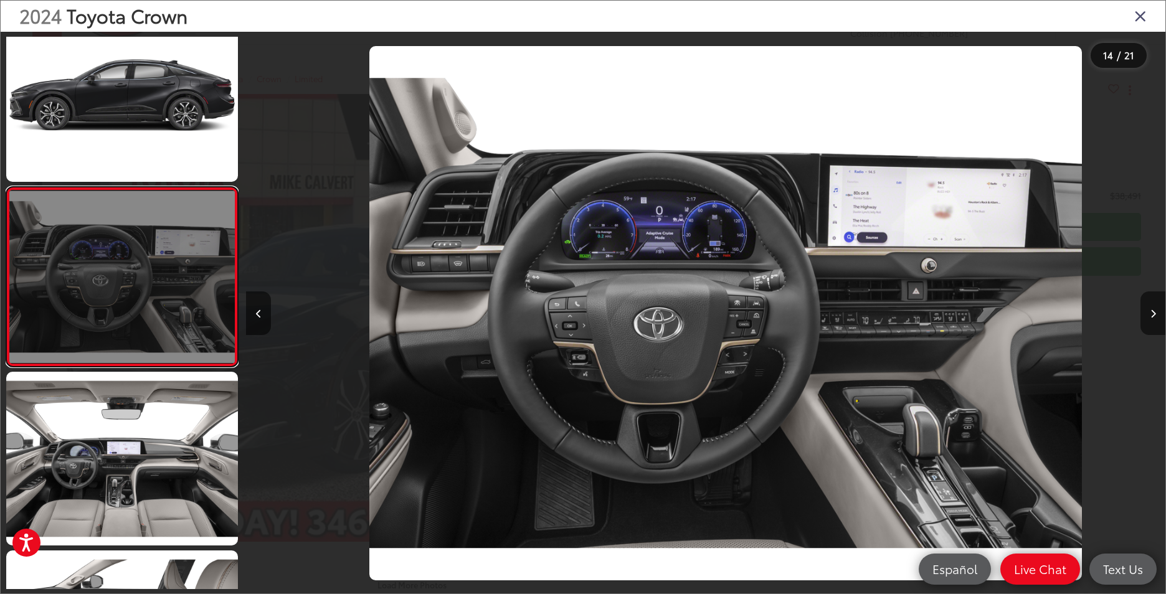
scroll to position [0, 11956]
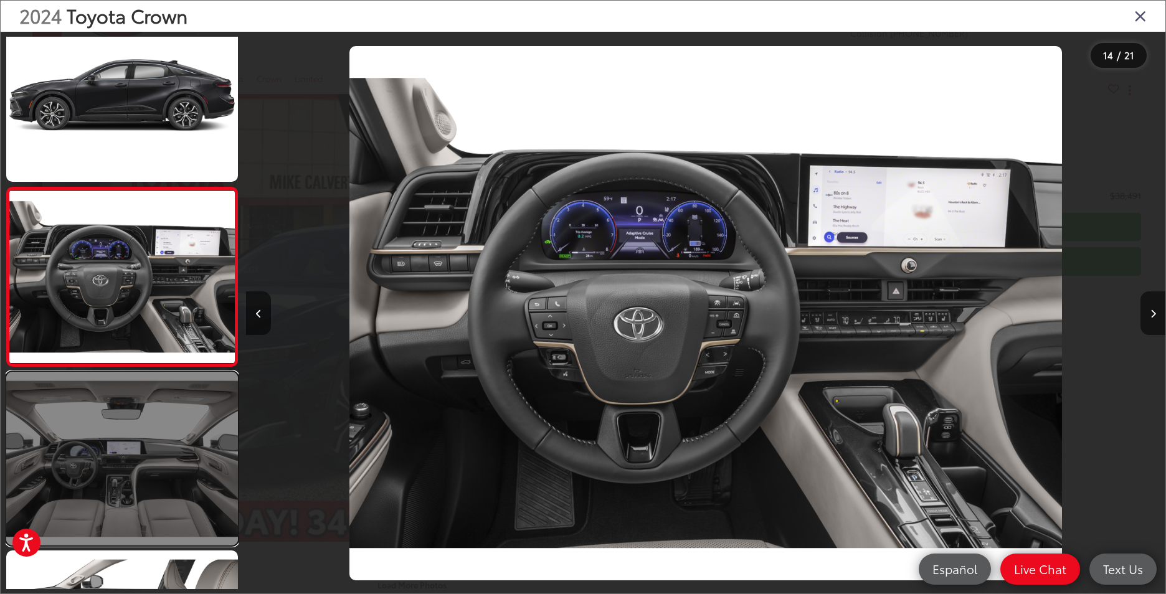
click at [165, 479] on link at bounding box center [122, 459] width 232 height 174
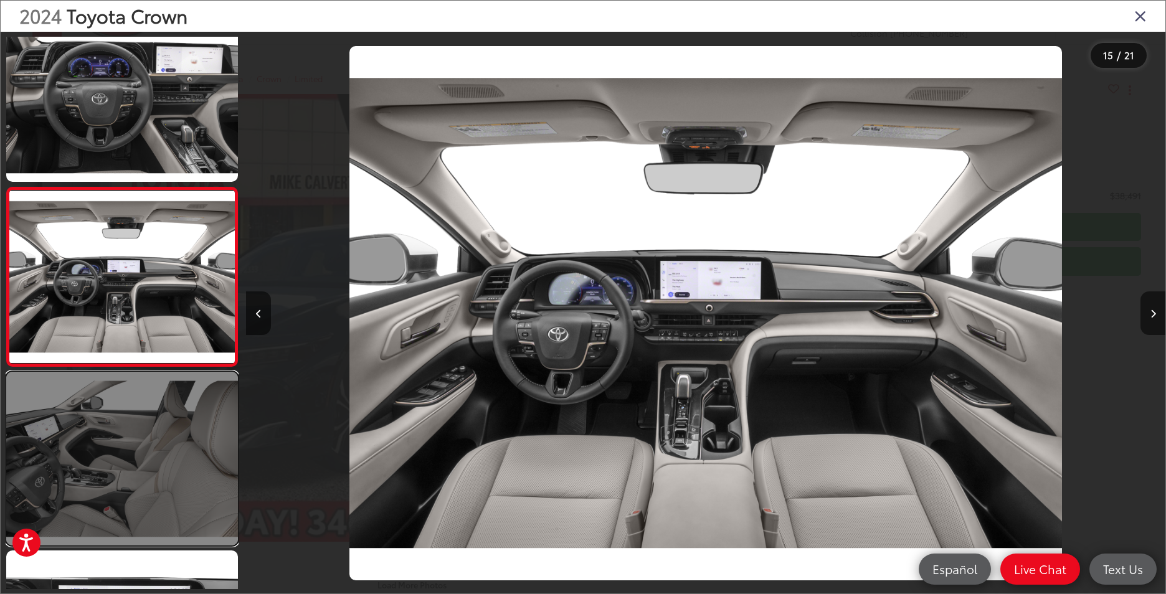
click at [168, 467] on link at bounding box center [122, 459] width 232 height 174
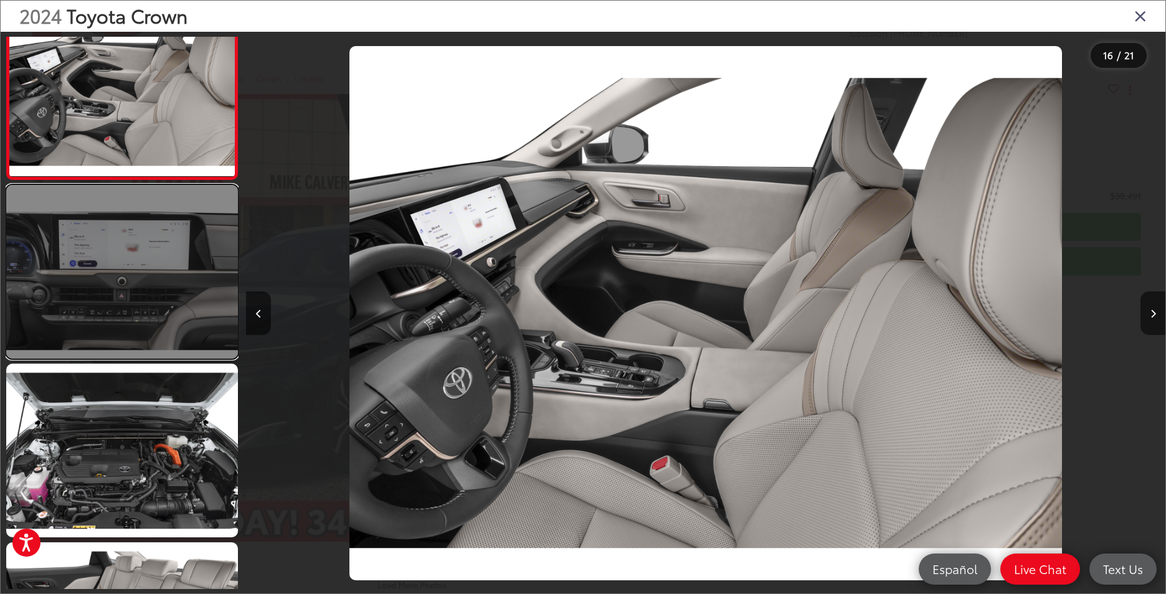
click at [129, 269] on link at bounding box center [122, 272] width 232 height 174
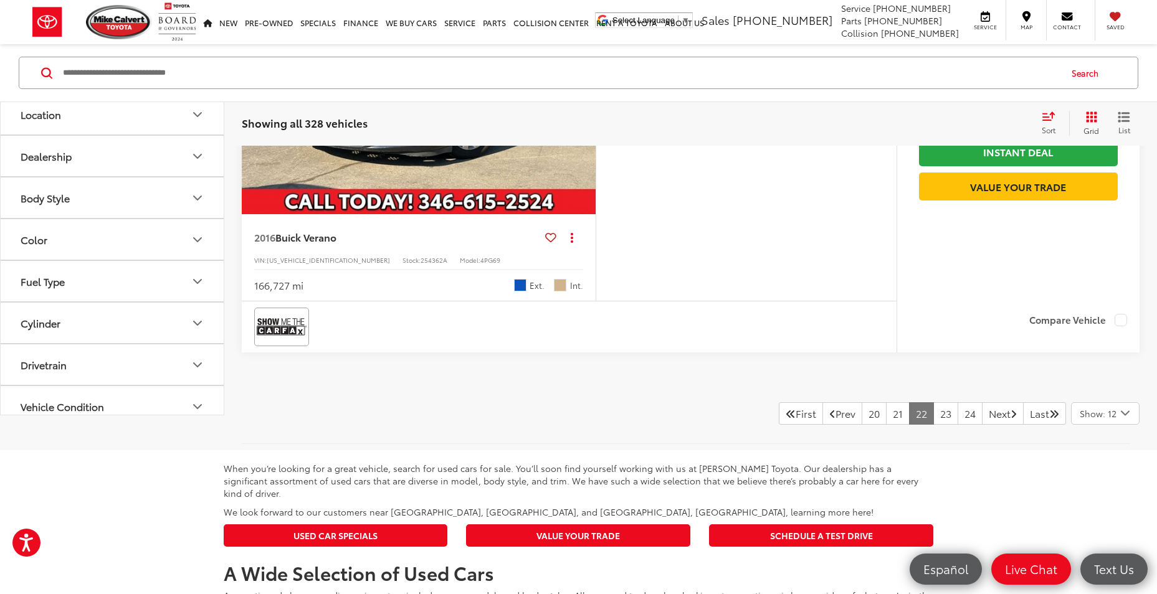
scroll to position [4923, 0]
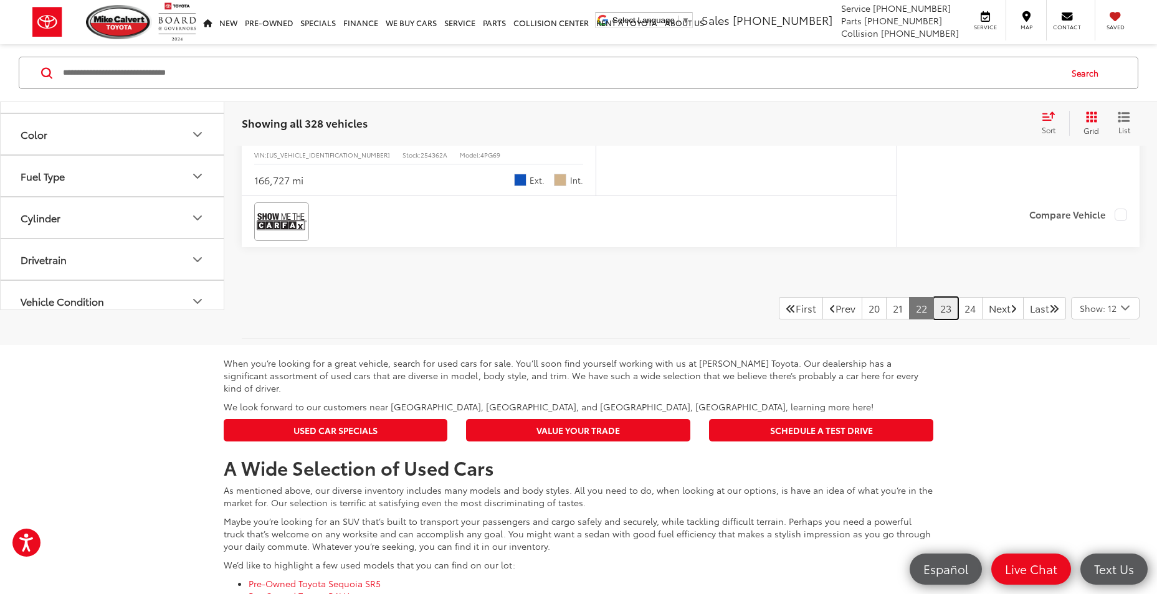
click at [937, 320] on link "23" at bounding box center [945, 308] width 25 height 22
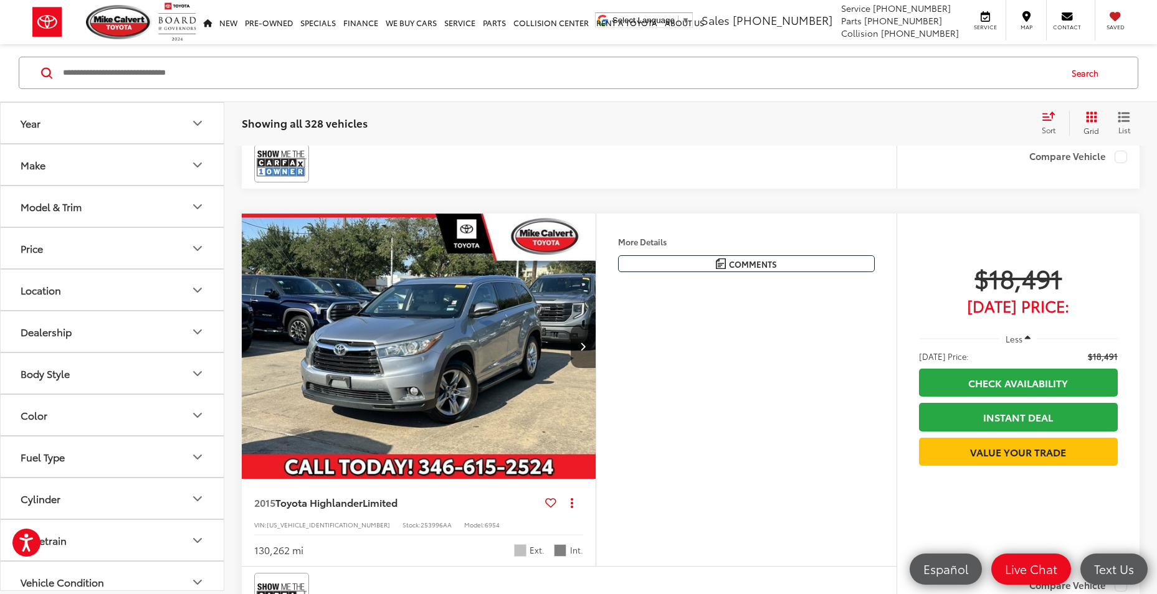
scroll to position [4673, 0]
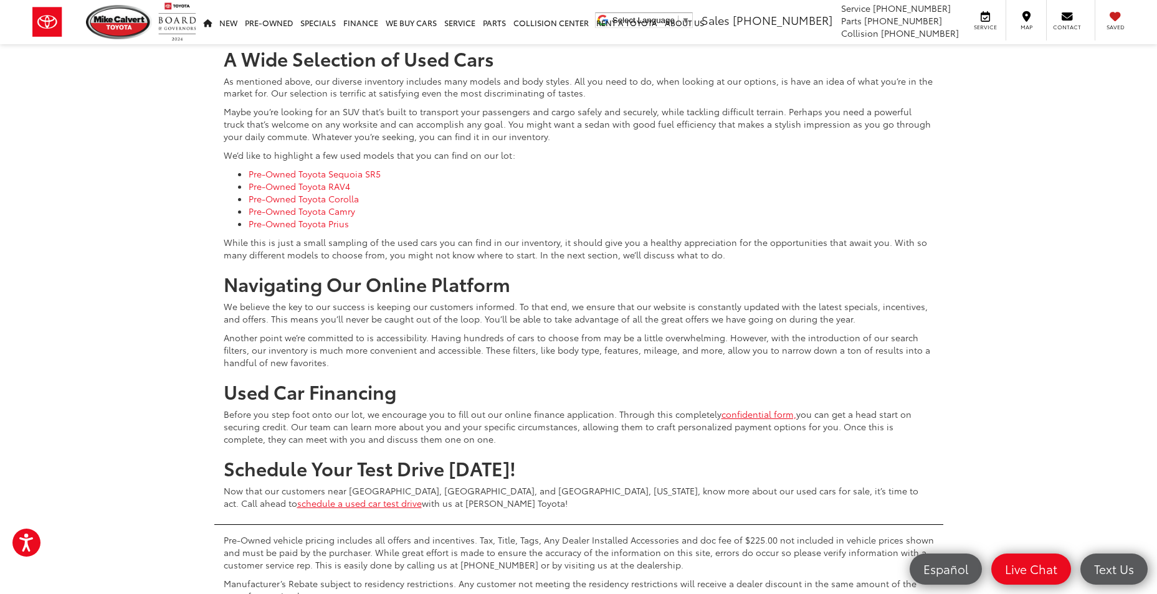
scroll to position [4985, 0]
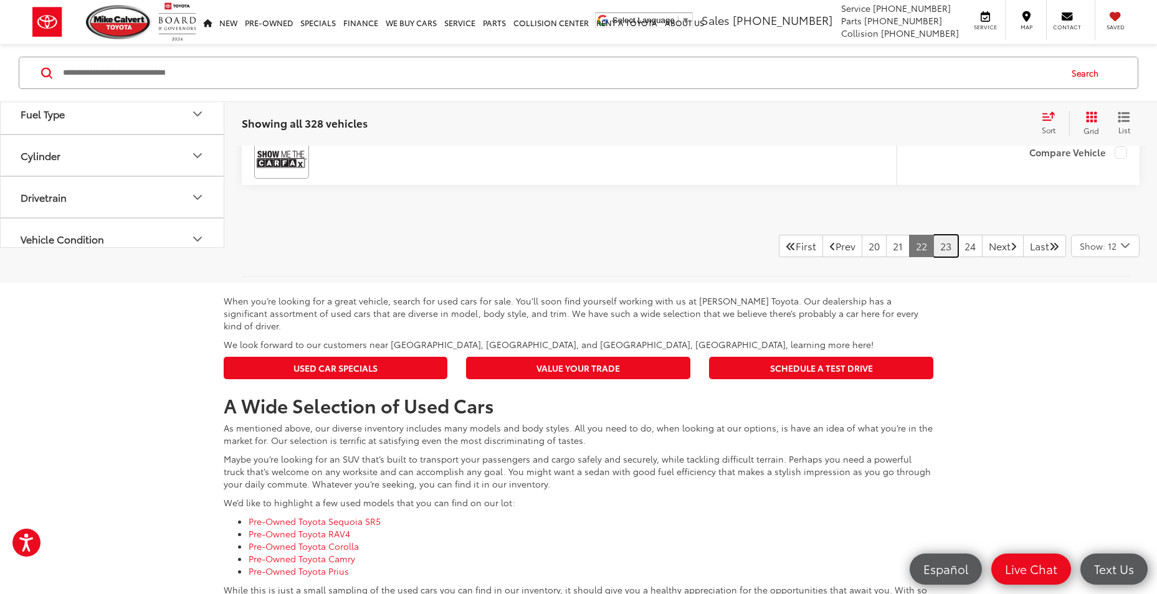
click at [933, 257] on link "23" at bounding box center [945, 246] width 25 height 22
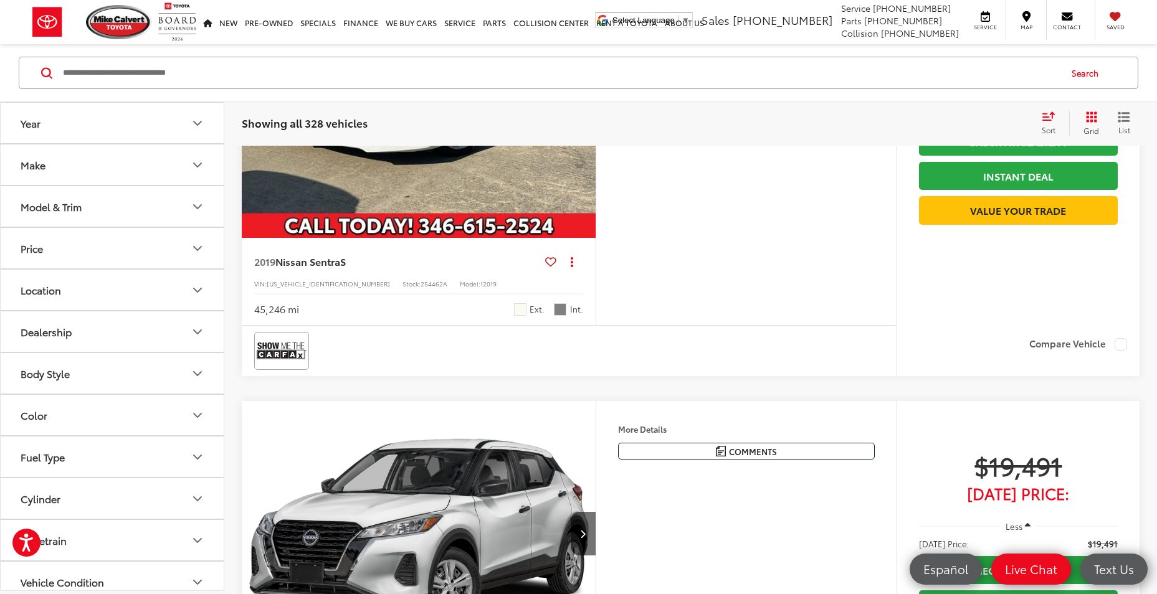
scroll to position [1433, 0]
